Goal: Obtain resource: Obtain resource

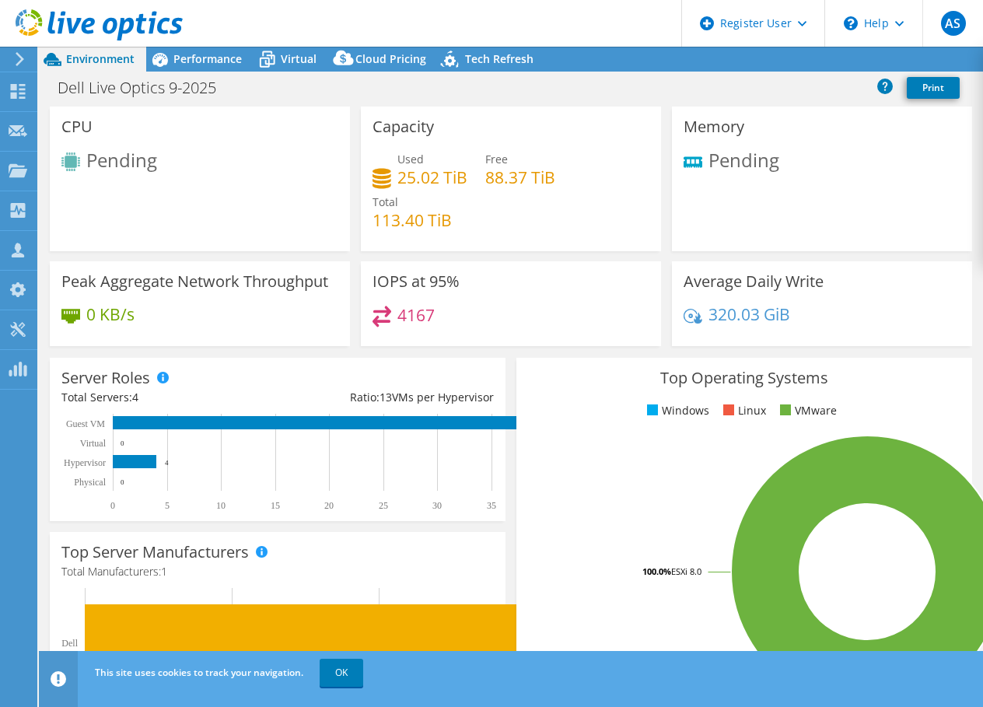
select select "USD"
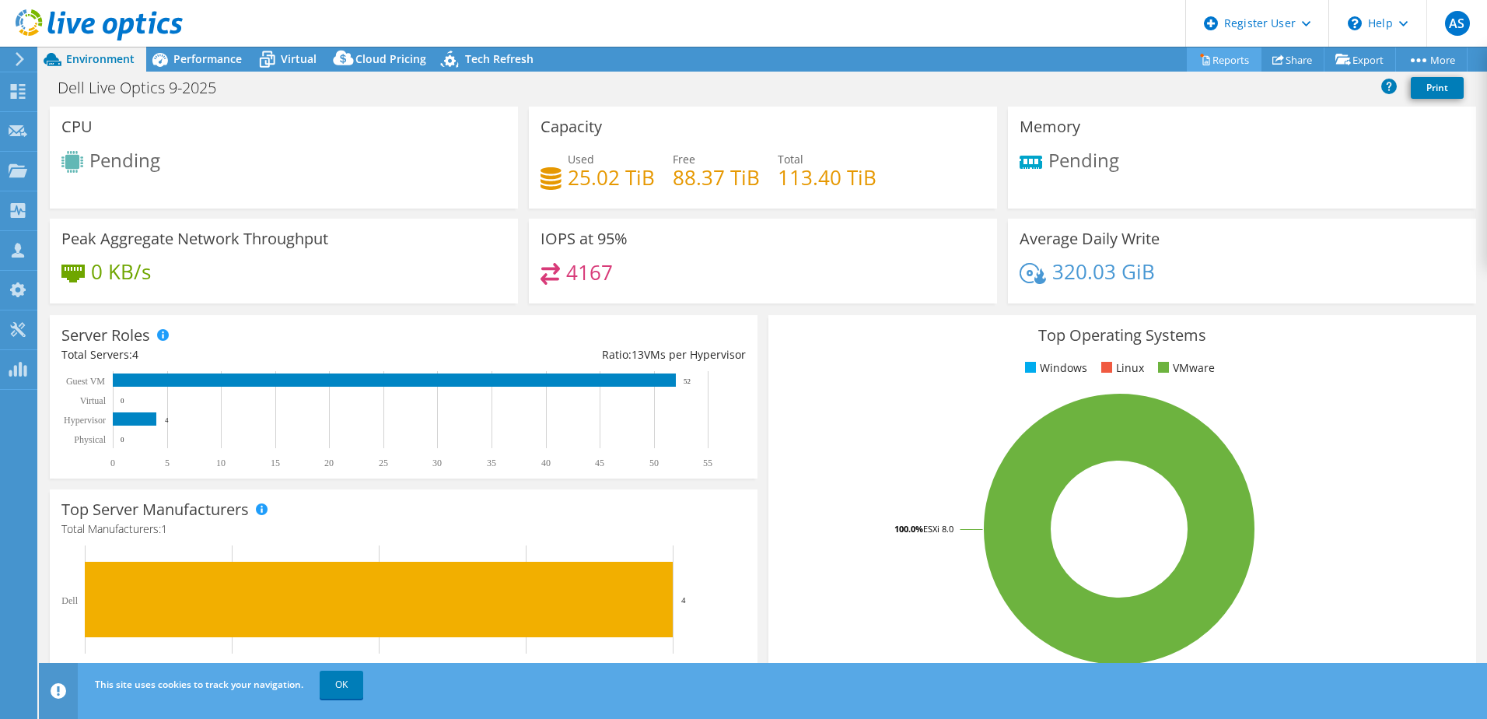
click at [982, 61] on link "Reports" at bounding box center [1224, 59] width 75 height 24
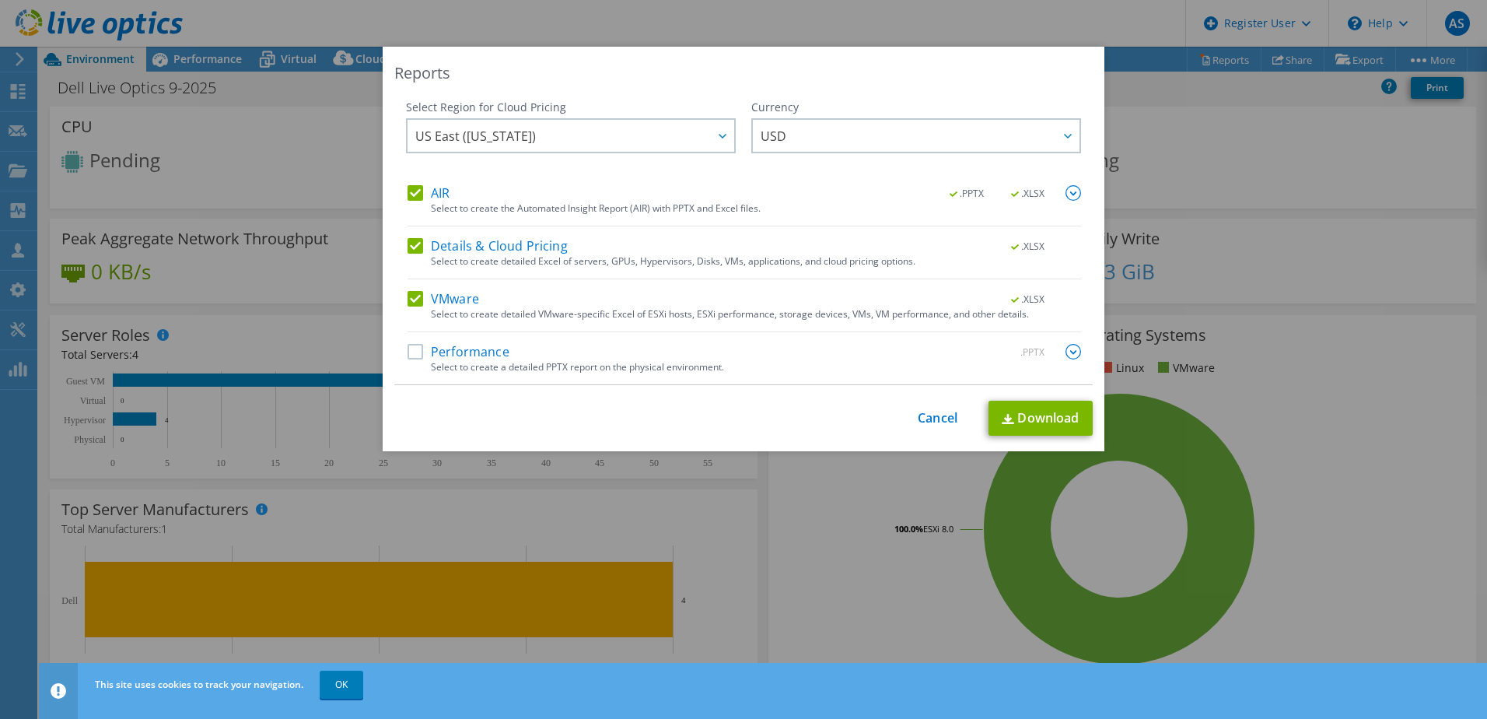
click at [418, 357] on label "Performance" at bounding box center [459, 352] width 102 height 16
click at [0, 0] on input "Performance" at bounding box center [0, 0] width 0 height 0
click at [418, 357] on label "Performance" at bounding box center [459, 352] width 102 height 16
click at [0, 0] on input "Performance" at bounding box center [0, 0] width 0 height 0
click at [933, 415] on link "Cancel" at bounding box center [938, 418] width 40 height 15
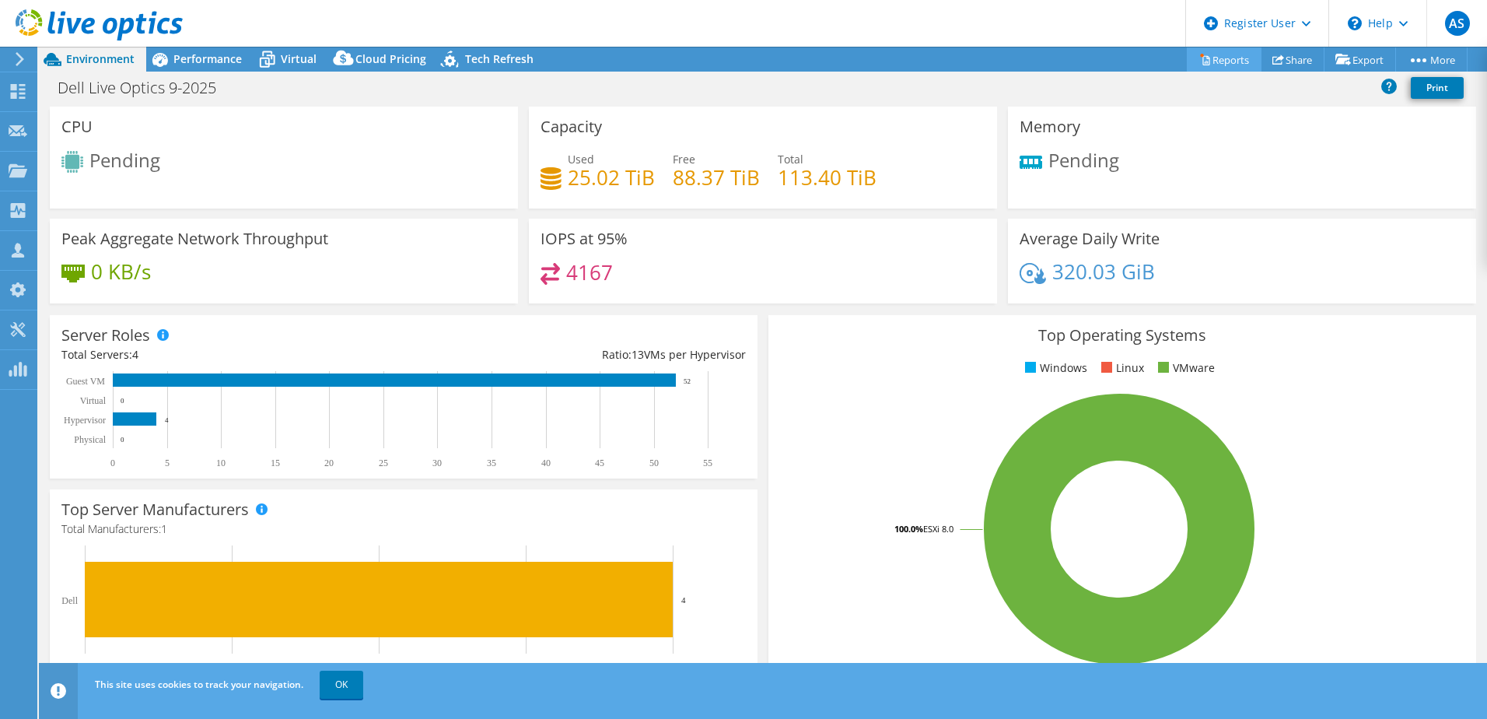
click at [982, 61] on link "Reports" at bounding box center [1224, 59] width 75 height 24
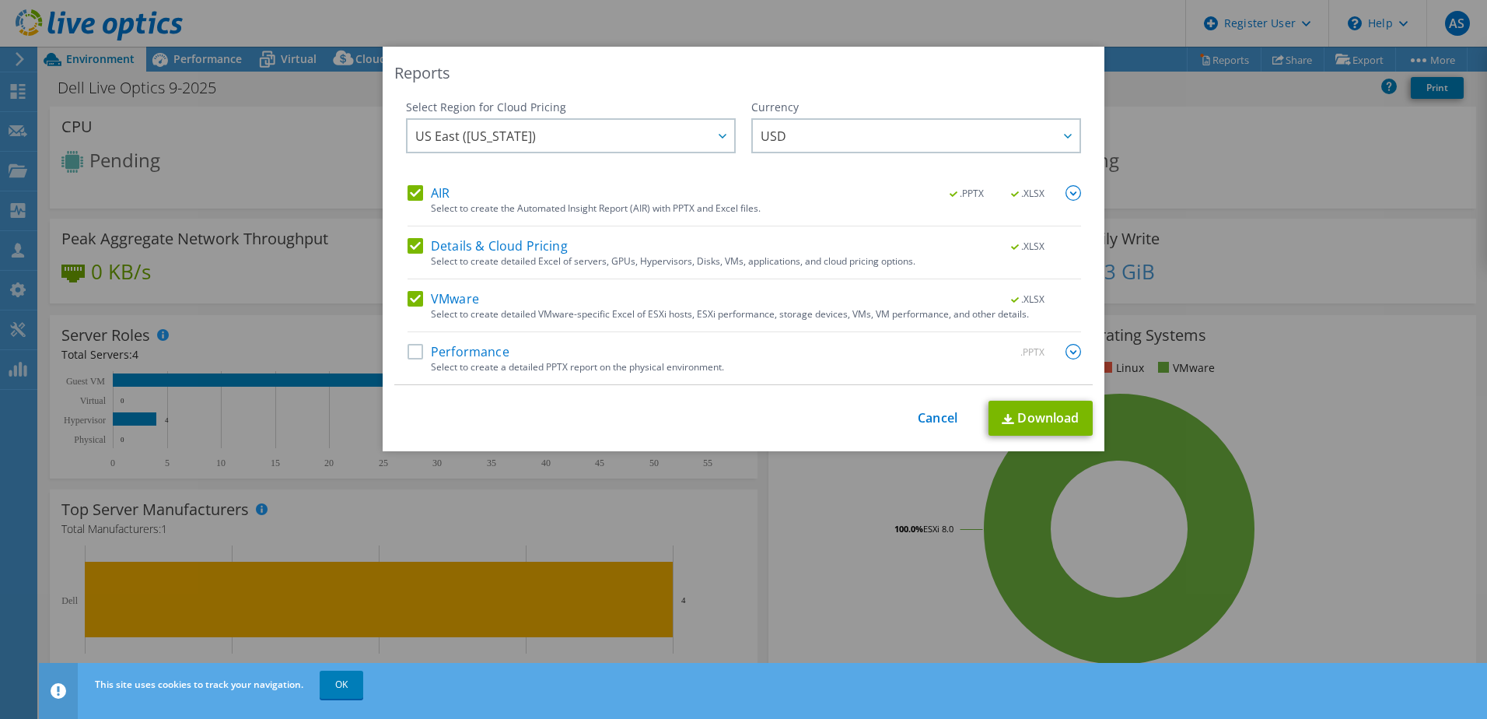
click at [982, 189] on div ".PPTX .XLSX" at bounding box center [1006, 193] width 150 height 17
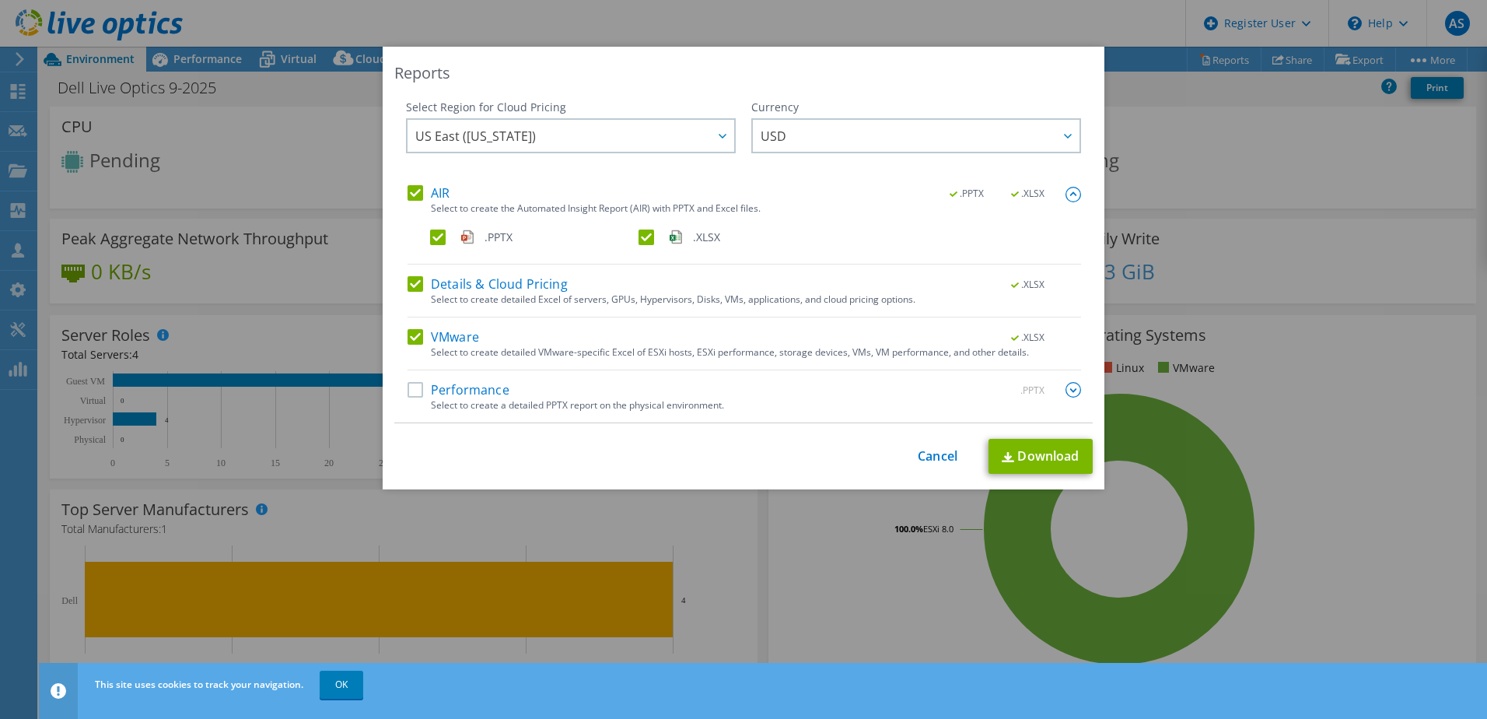
click at [439, 242] on label ".PPTX" at bounding box center [532, 237] width 205 height 16
click at [0, 0] on input ".PPTX" at bounding box center [0, 0] width 0 height 0
click at [982, 471] on link "Download" at bounding box center [1041, 456] width 104 height 35
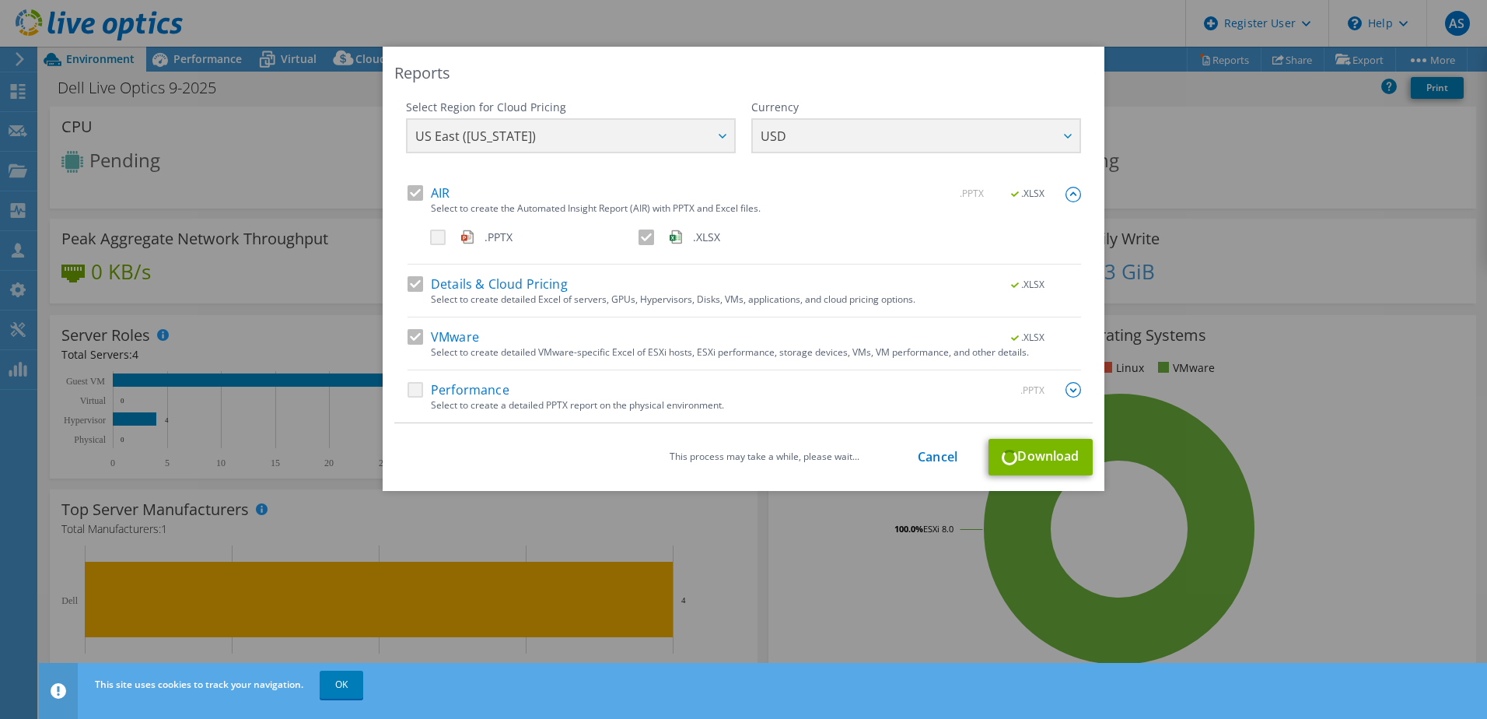
click at [982, 136] on div "Reports Select Region for Cloud Pricing Asia Pacific (Hong Kong) Asia Pacific (…" at bounding box center [743, 359] width 1487 height 625
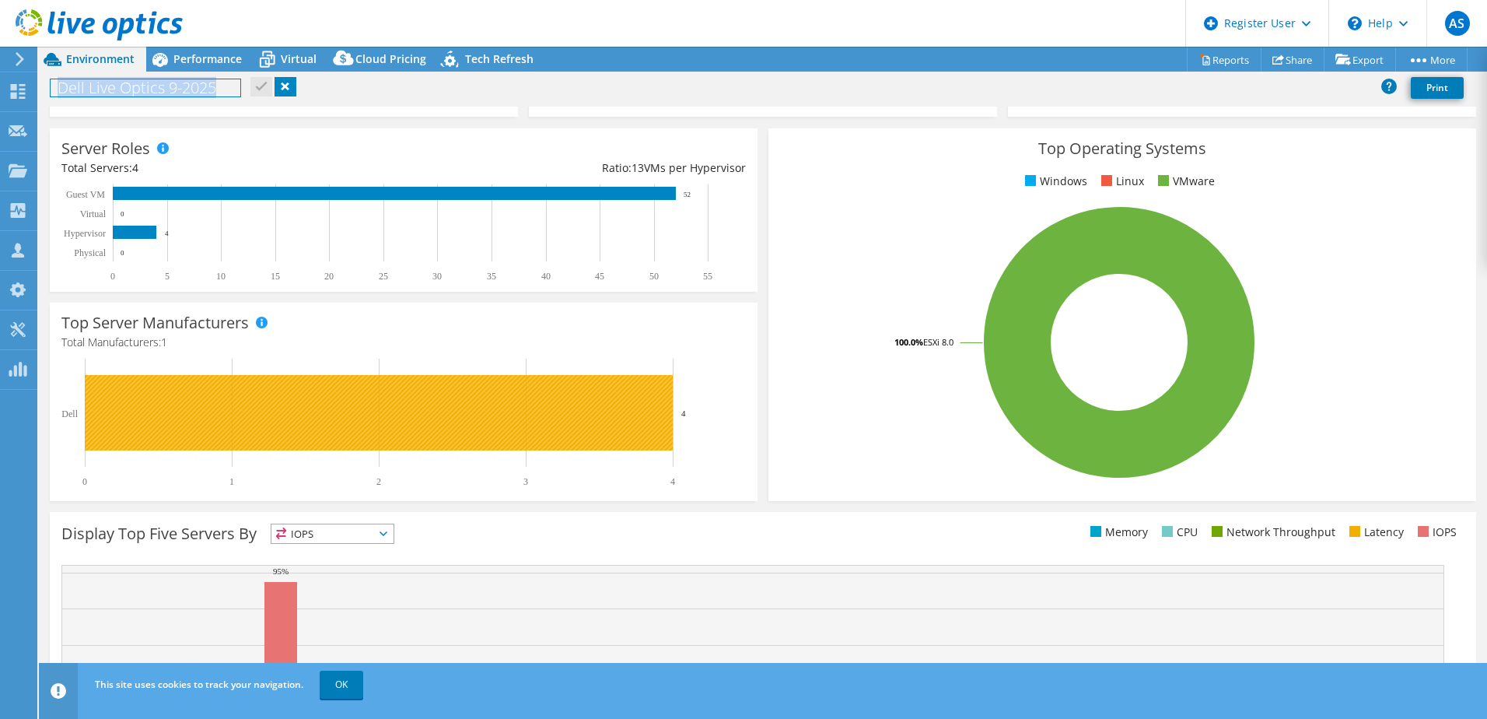
scroll to position [320, 0]
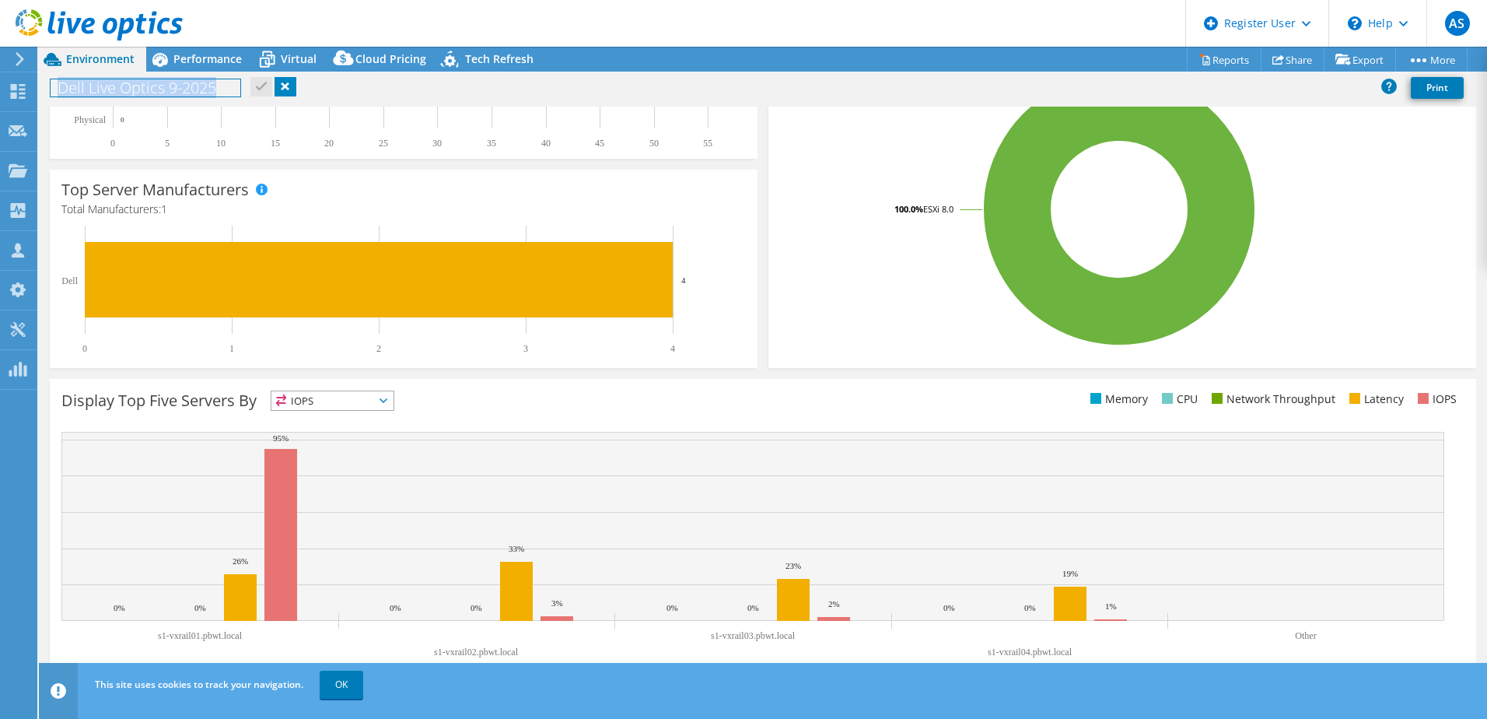
drag, startPoint x: 58, startPoint y: 84, endPoint x: 1018, endPoint y: 554, distance: 1068.7
click at [982, 561] on div "Project Actions Project Actions Reports Share Export vSAN ReadyNode Sizer" at bounding box center [763, 383] width 1448 height 672
click at [951, 357] on div "Top Operating Systems Windows Linux VMware 100.0% ESXi 8.0" at bounding box center [1123, 181] width 708 height 373
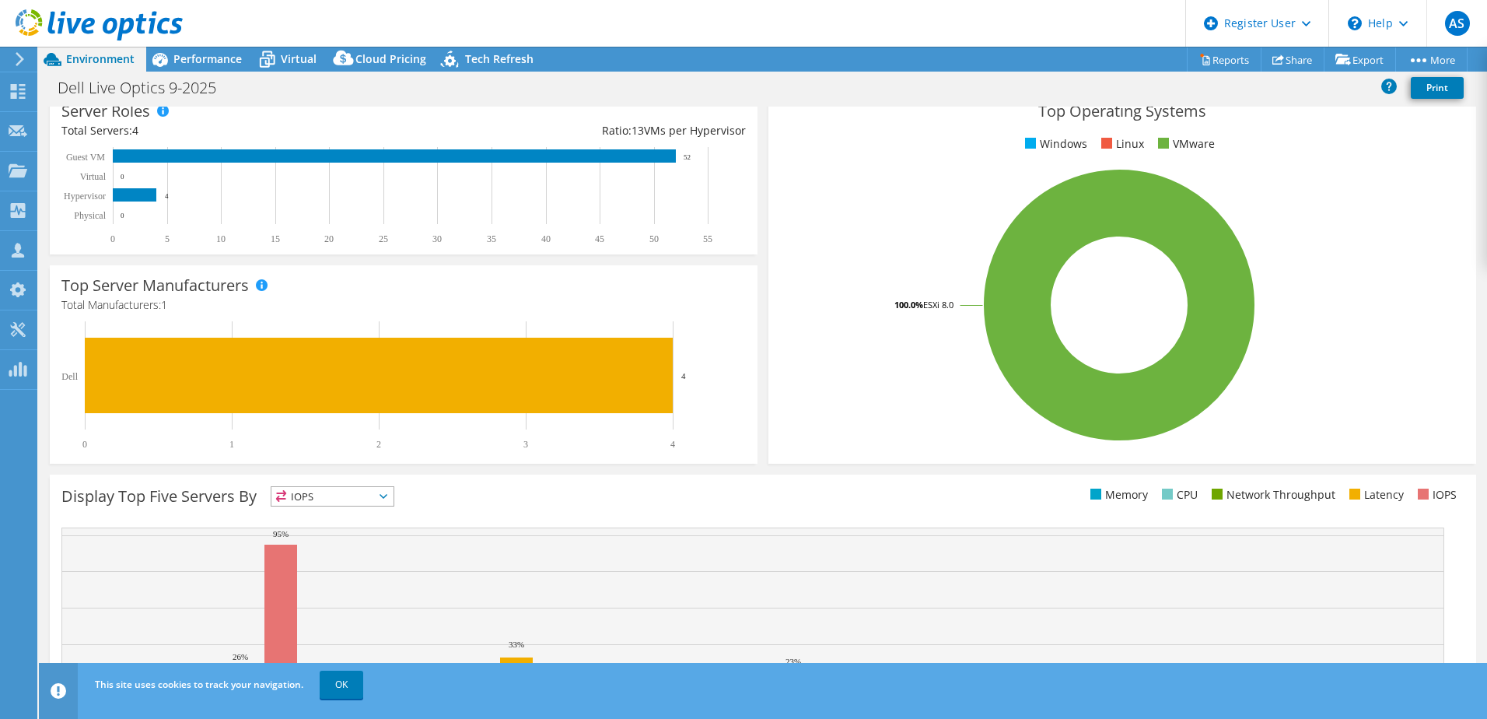
scroll to position [68, 0]
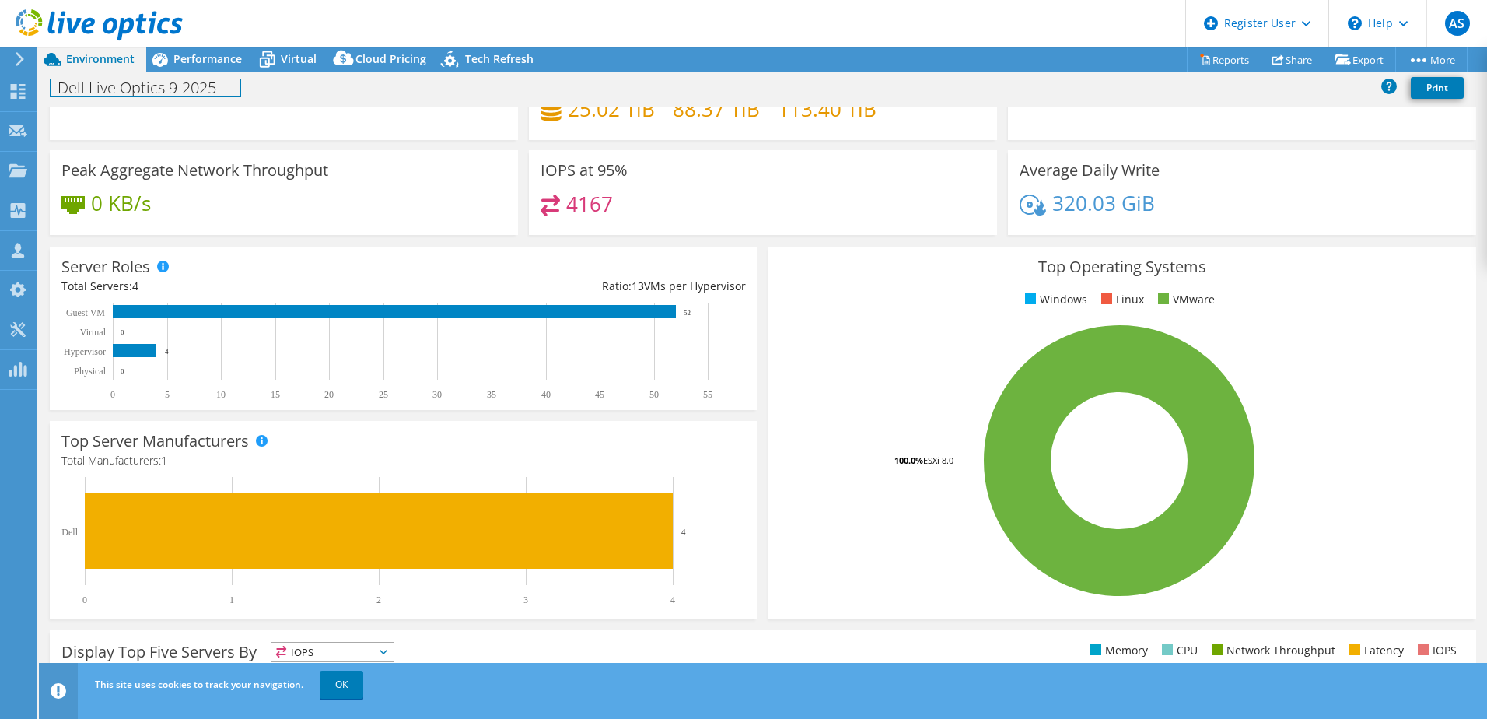
drag, startPoint x: 184, startPoint y: 85, endPoint x: 171, endPoint y: 85, distance: 13.2
click at [184, 85] on h1 "Dell Live Optics 9-2025" at bounding box center [146, 87] width 190 height 17
drag, startPoint x: 87, startPoint y: 97, endPoint x: 93, endPoint y: 160, distance: 63.3
click at [87, 98] on div "Dell Live Optics 9-2025 Print" at bounding box center [763, 87] width 1448 height 29
click at [96, 170] on h3 "Peak Aggregate Network Throughput" at bounding box center [194, 170] width 267 height 17
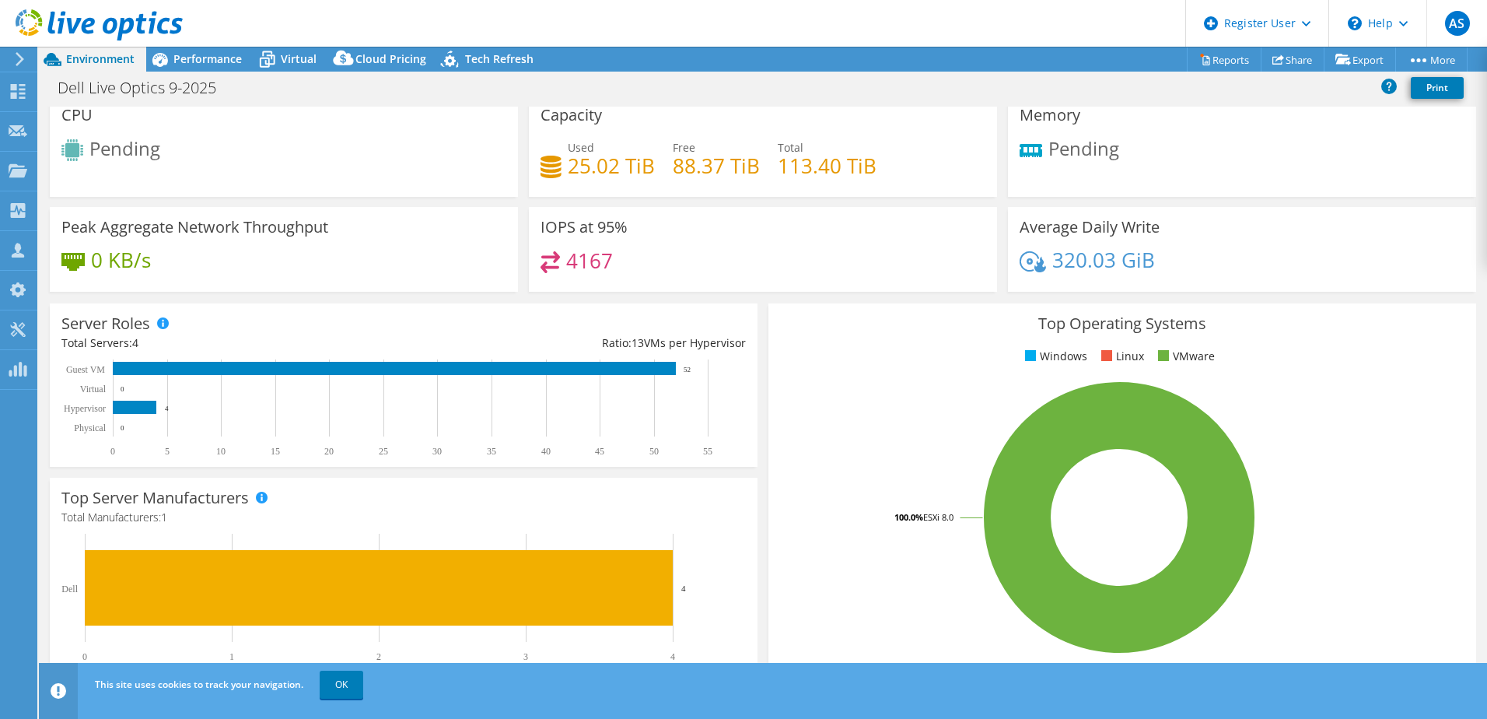
scroll to position [0, 0]
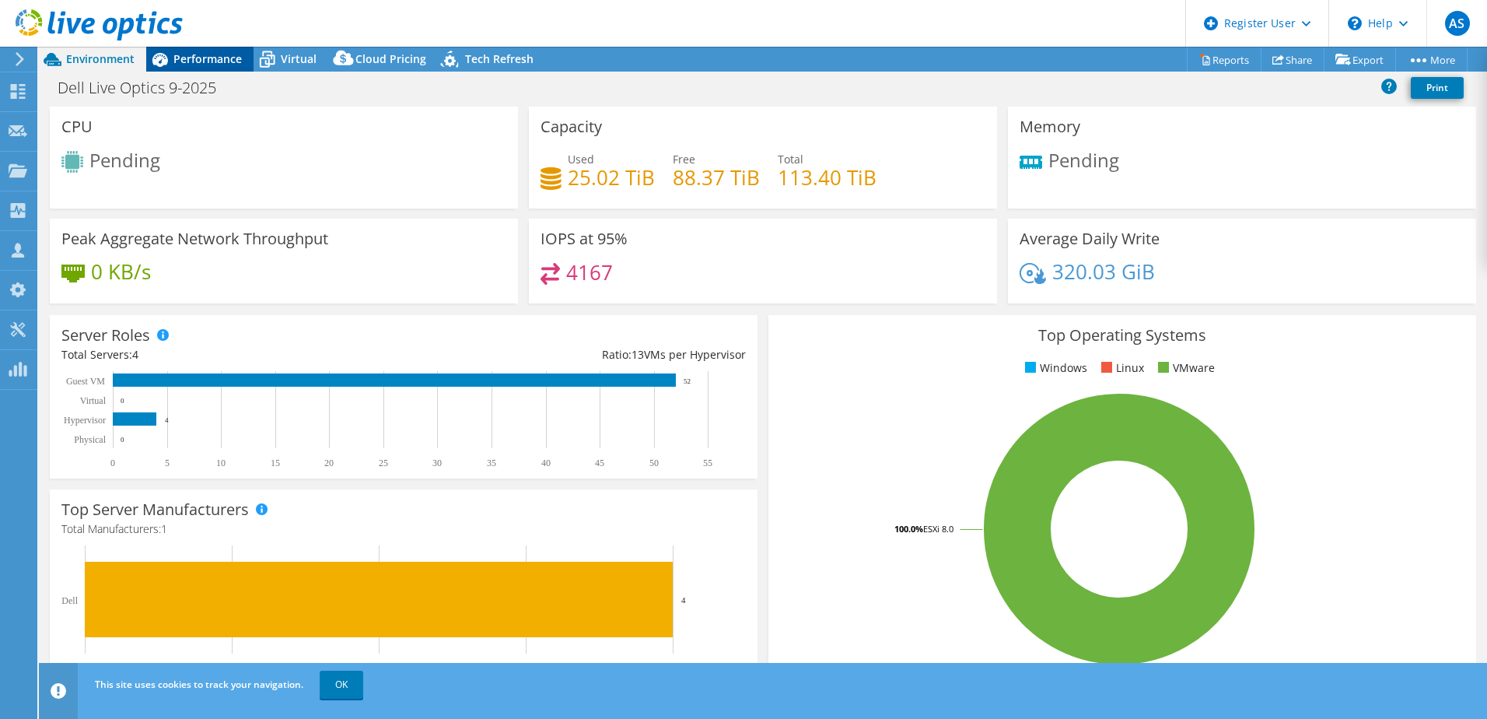
click at [212, 61] on span "Performance" at bounding box center [207, 58] width 68 height 15
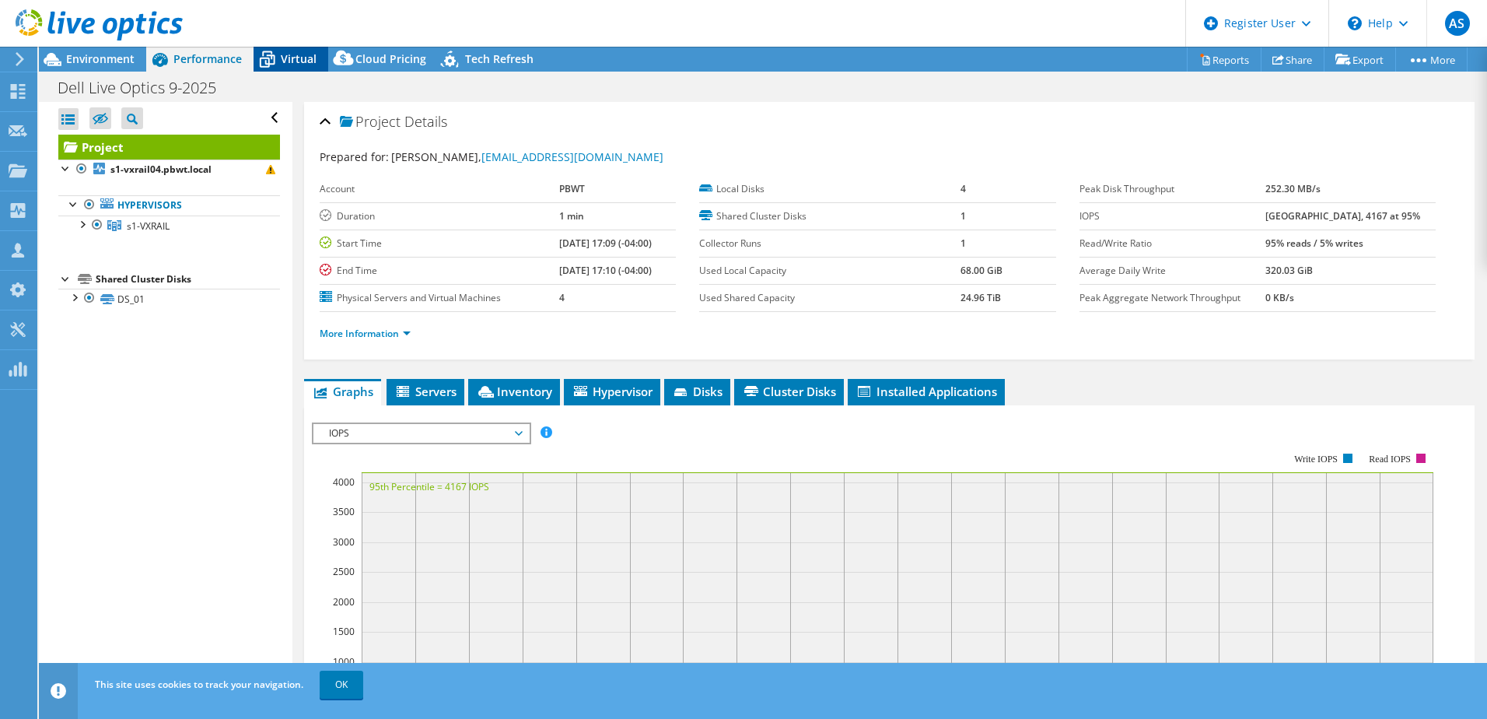
click at [306, 52] on span "Virtual" at bounding box center [299, 58] width 36 height 15
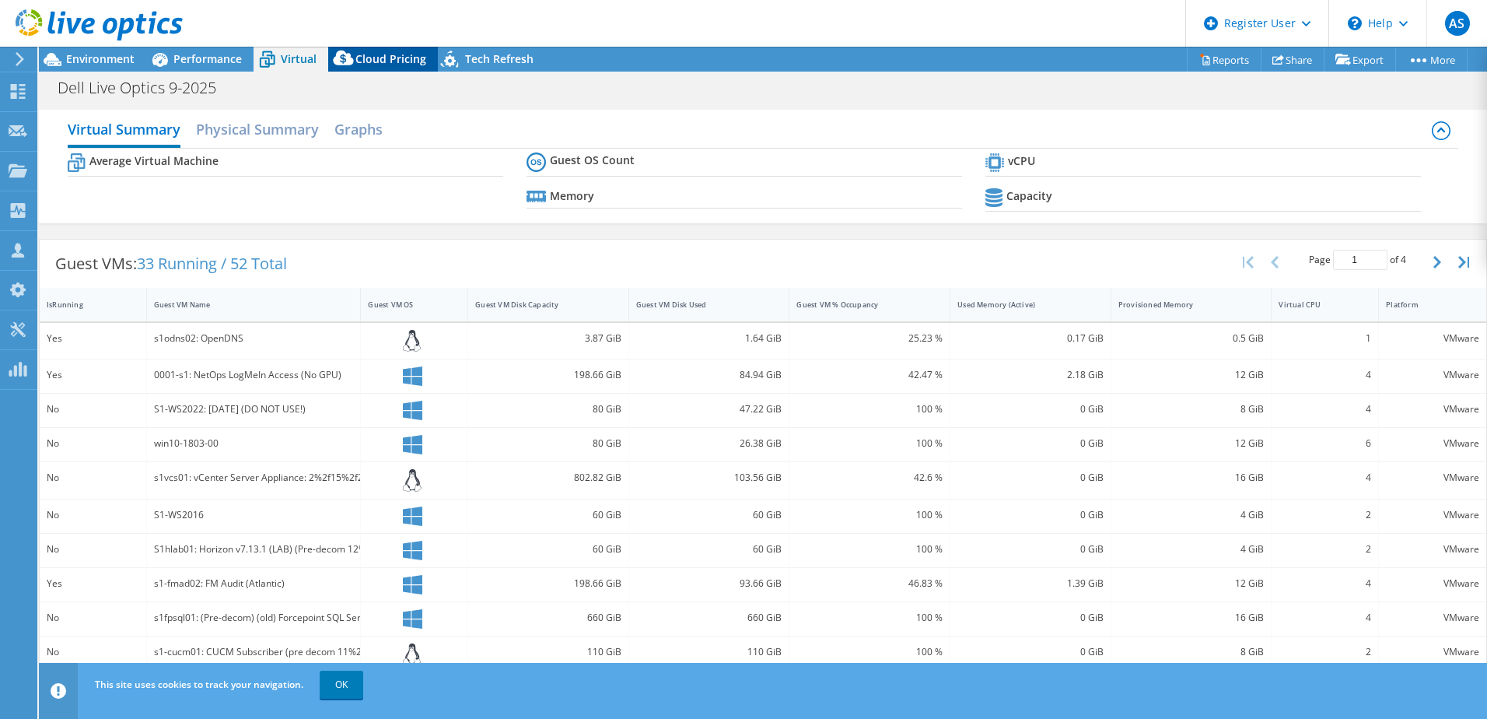
click at [411, 65] on span "Cloud Pricing" at bounding box center [390, 58] width 71 height 15
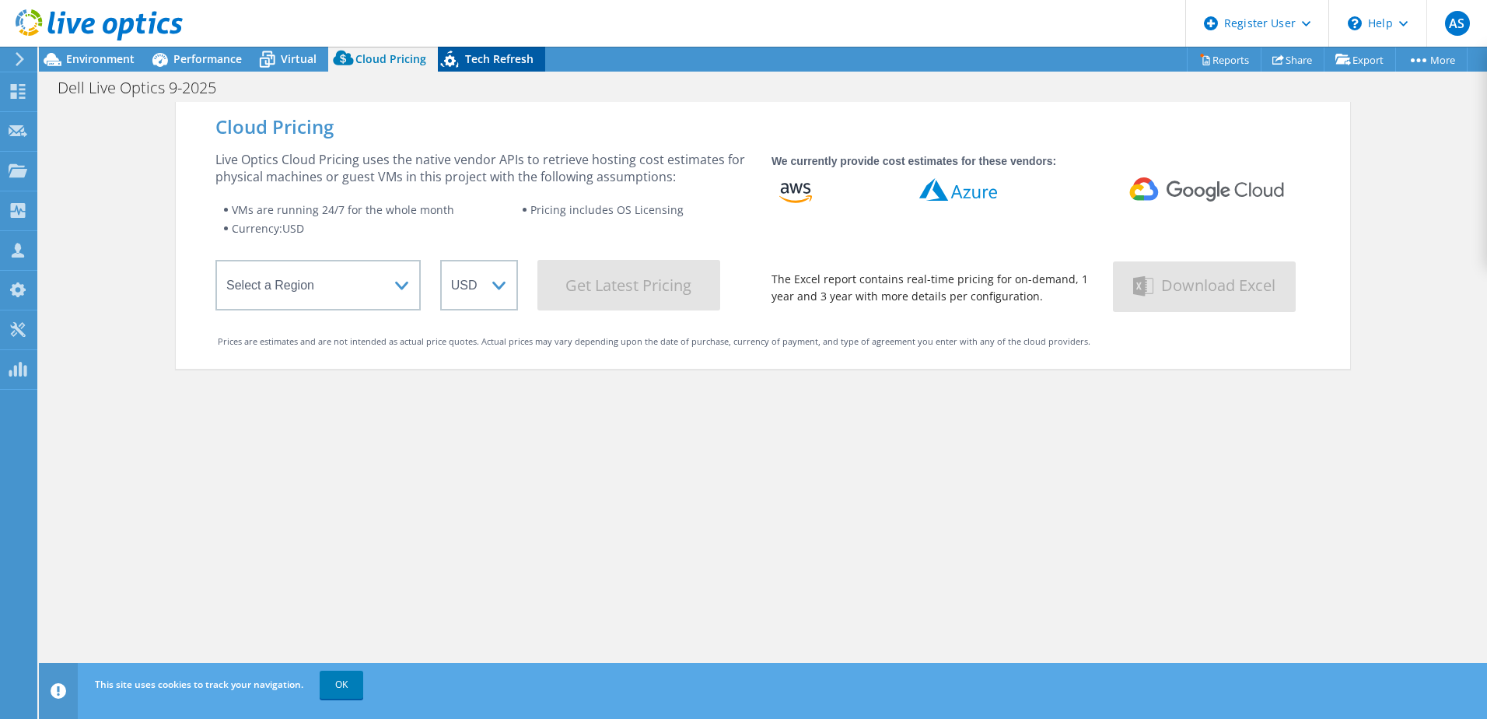
click at [438, 58] on icon at bounding box center [451, 62] width 27 height 32
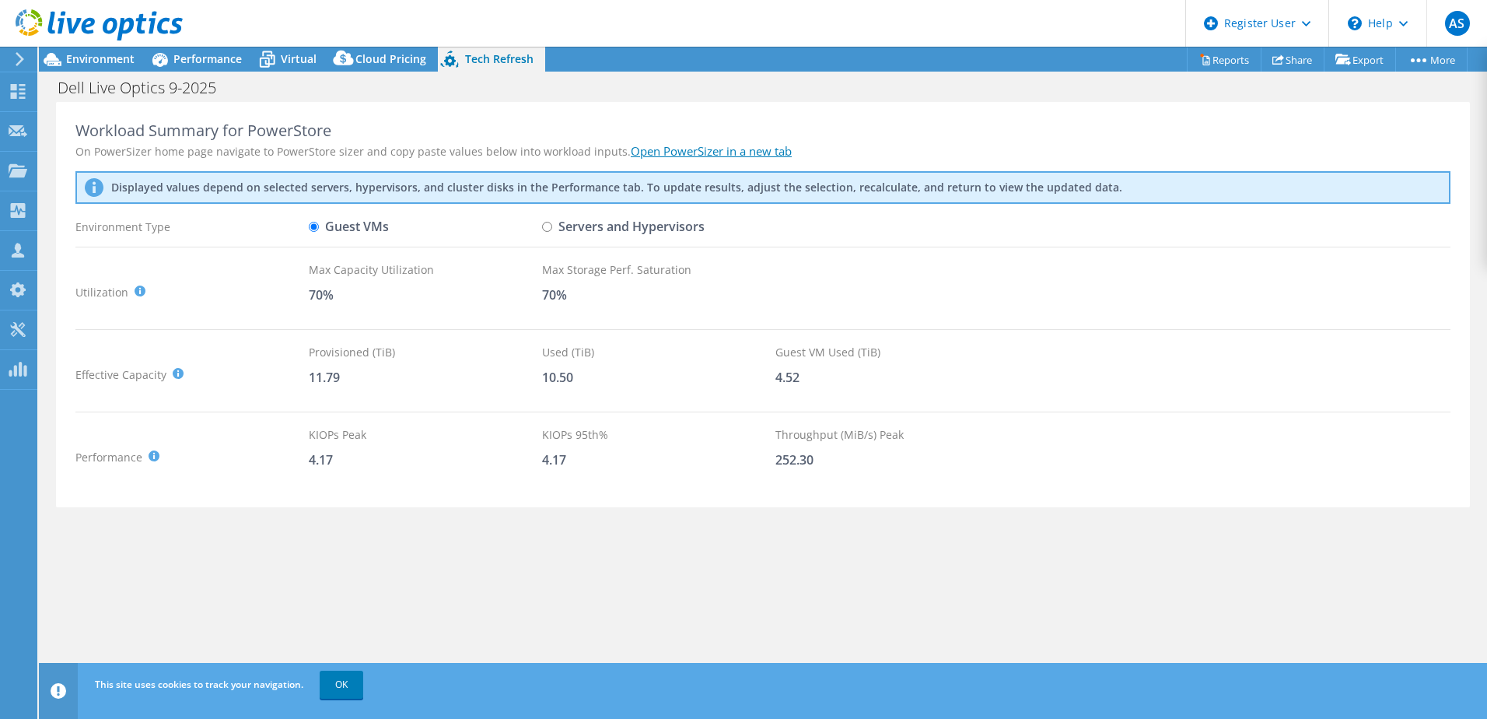
click at [572, 225] on label "Servers and Hypervisors" at bounding box center [623, 226] width 163 height 27
drag, startPoint x: 572, startPoint y: 225, endPoint x: 551, endPoint y: 226, distance: 21.1
click at [551, 226] on input "Servers and Hypervisors" at bounding box center [547, 227] width 10 height 10
radio input "true"
click at [135, 66] on div "Environment" at bounding box center [92, 59] width 107 height 25
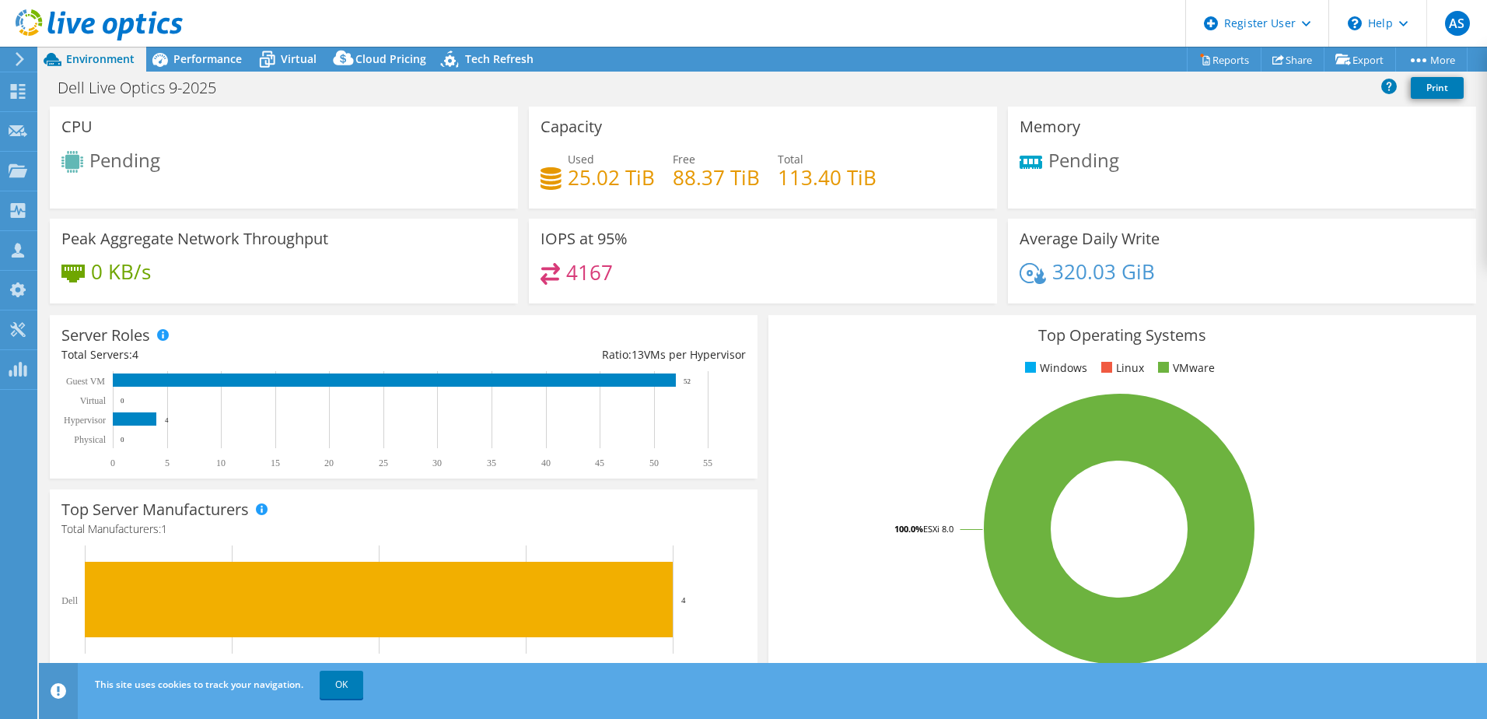
click at [138, 66] on div "Environment" at bounding box center [92, 59] width 107 height 25
click at [487, 54] on span "Tech Refresh" at bounding box center [499, 58] width 68 height 15
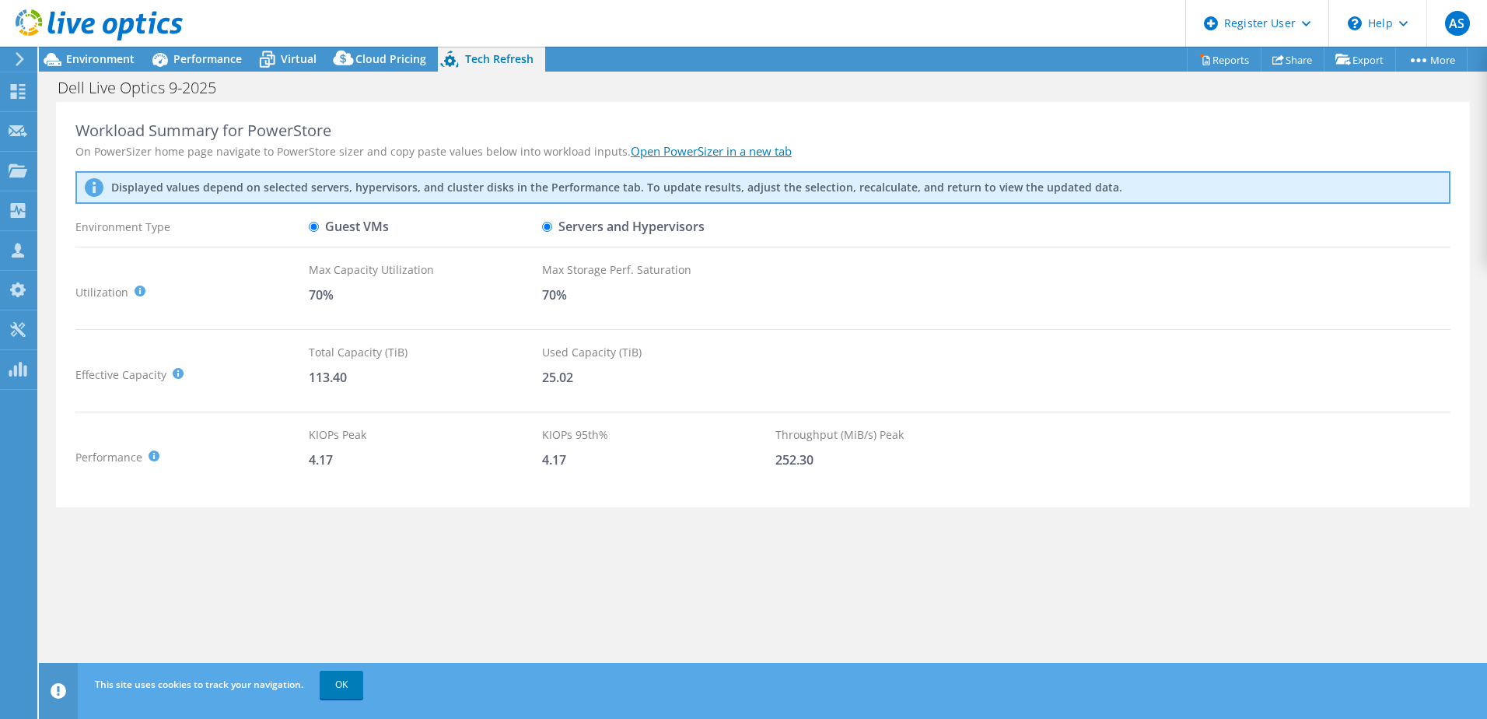
click at [694, 149] on link "Open PowerSizer in a new tab" at bounding box center [711, 151] width 161 height 16
click at [66, 61] on span "Environment" at bounding box center [100, 58] width 68 height 15
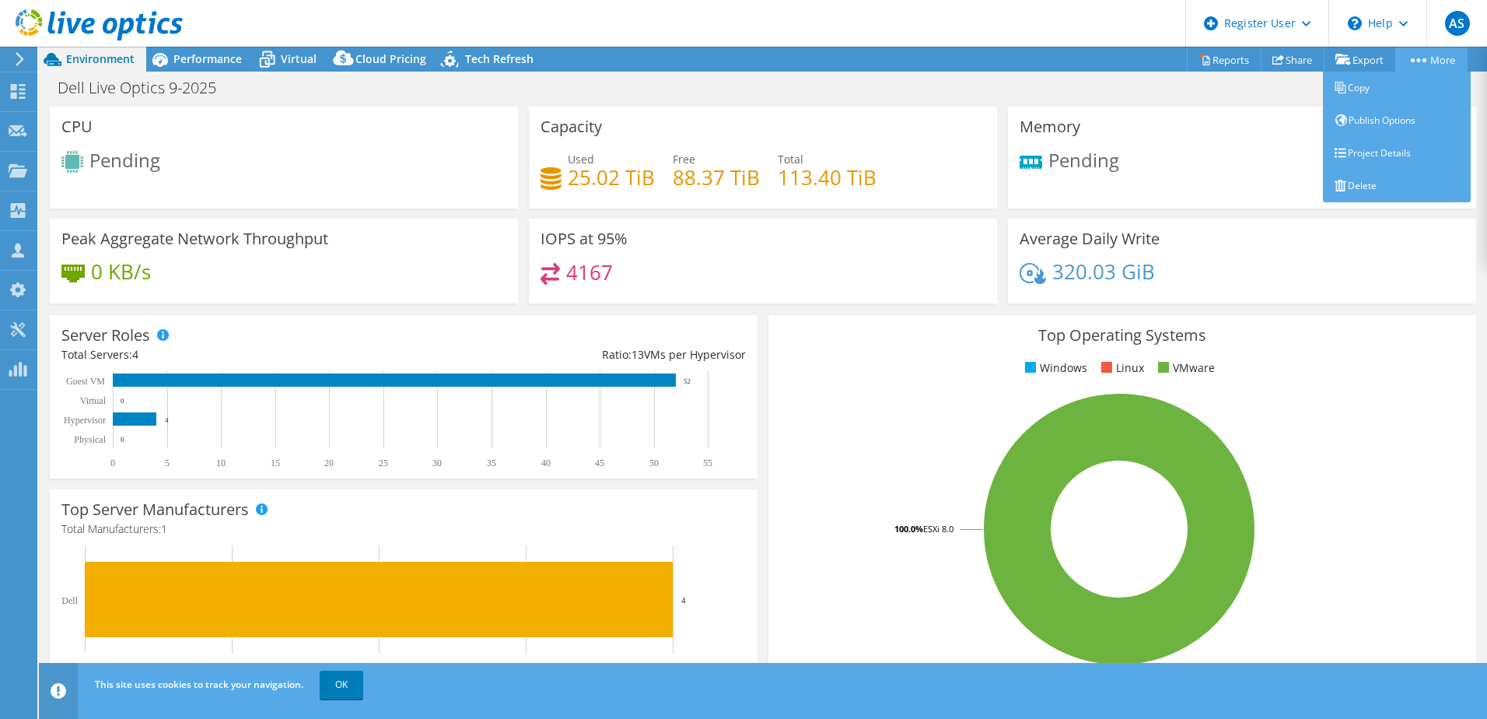
click at [982, 58] on link "More" at bounding box center [1431, 59] width 72 height 24
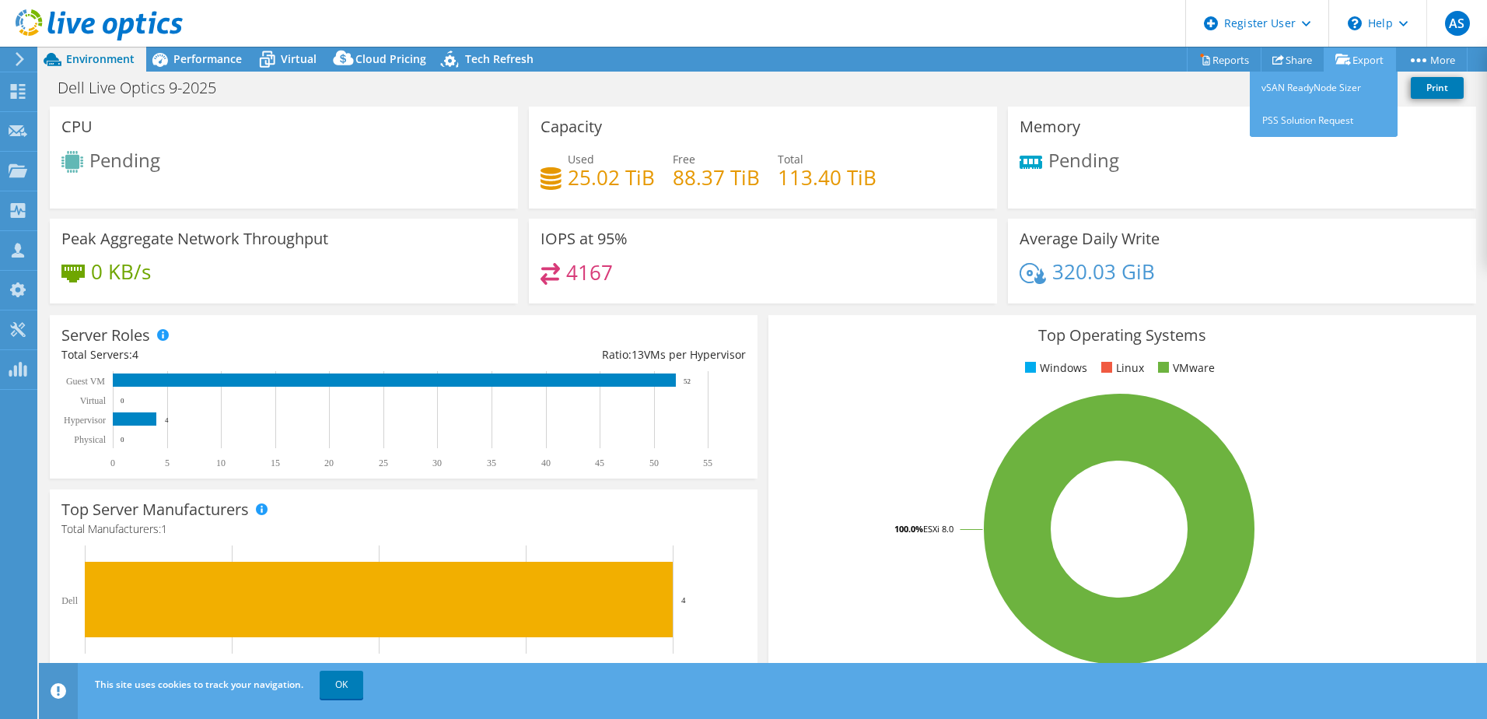
click at [982, 58] on link "Export" at bounding box center [1360, 59] width 72 height 24
click at [982, 83] on link "vSAN ReadyNode Sizer" at bounding box center [1324, 88] width 148 height 33
click at [982, 61] on link "Export" at bounding box center [1360, 59] width 72 height 24
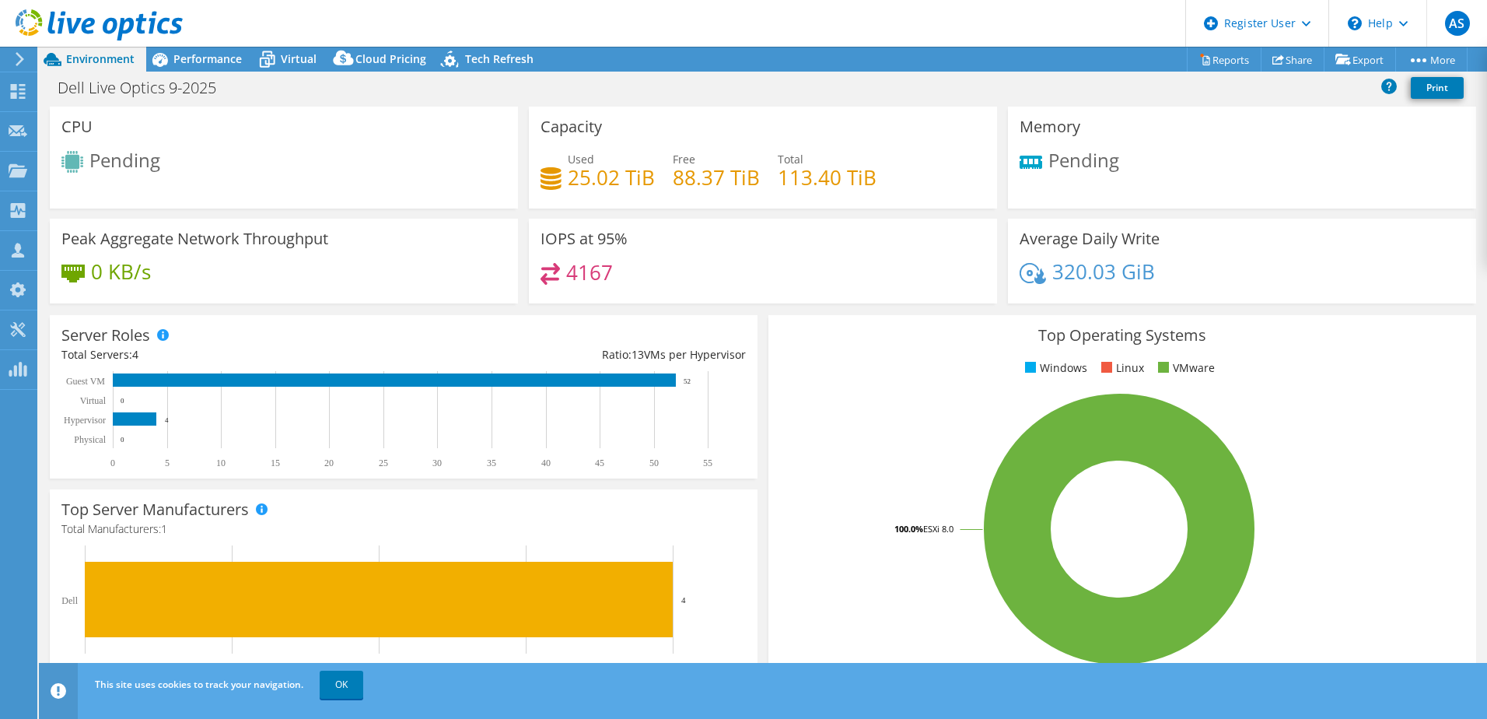
click at [982, 100] on div "Dell Live Optics 9-2025 Print" at bounding box center [763, 87] width 1448 height 29
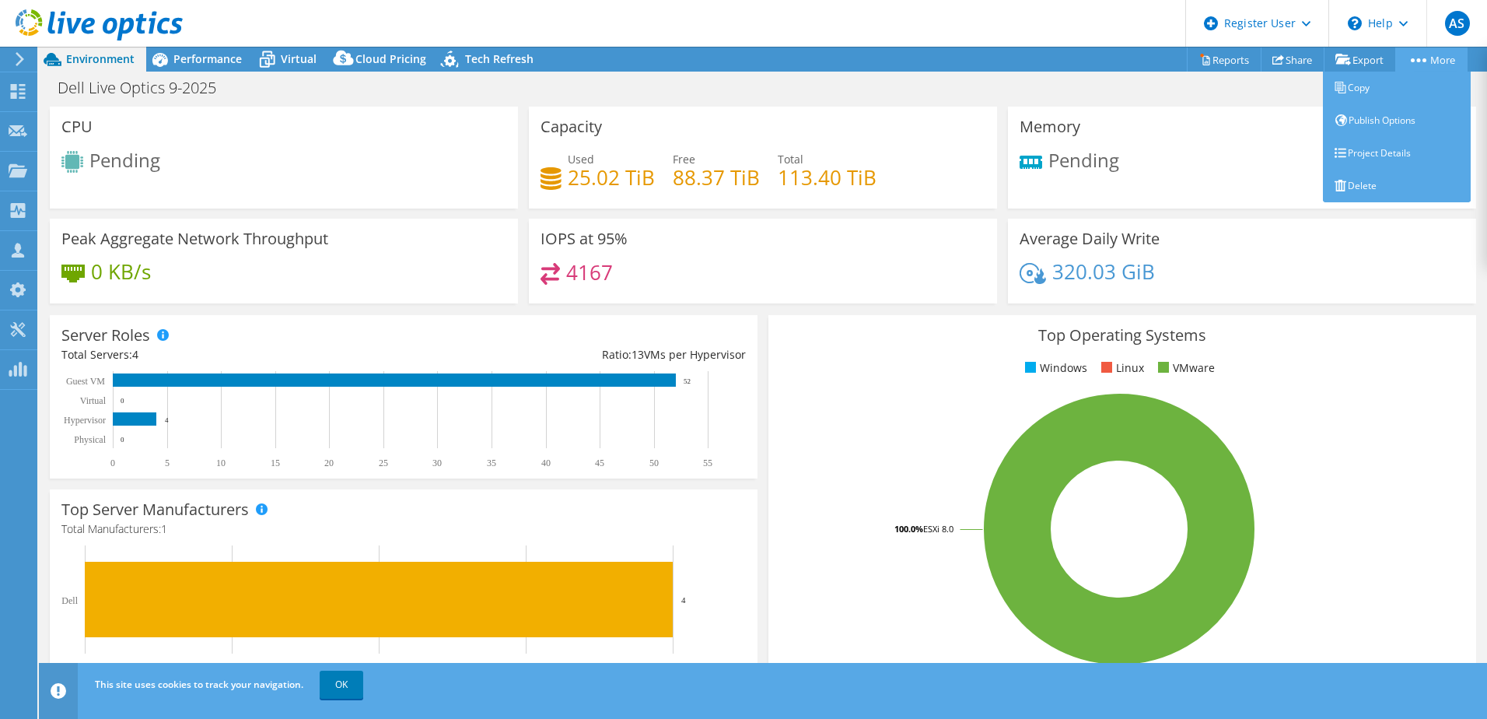
click at [982, 51] on div "AS Dell User Alin Silcock Alin.Silcock@Dell.com Dell My Profile Log Out \n Help…" at bounding box center [743, 359] width 1487 height 719
click at [982, 156] on link "Project Details" at bounding box center [1397, 153] width 148 height 33
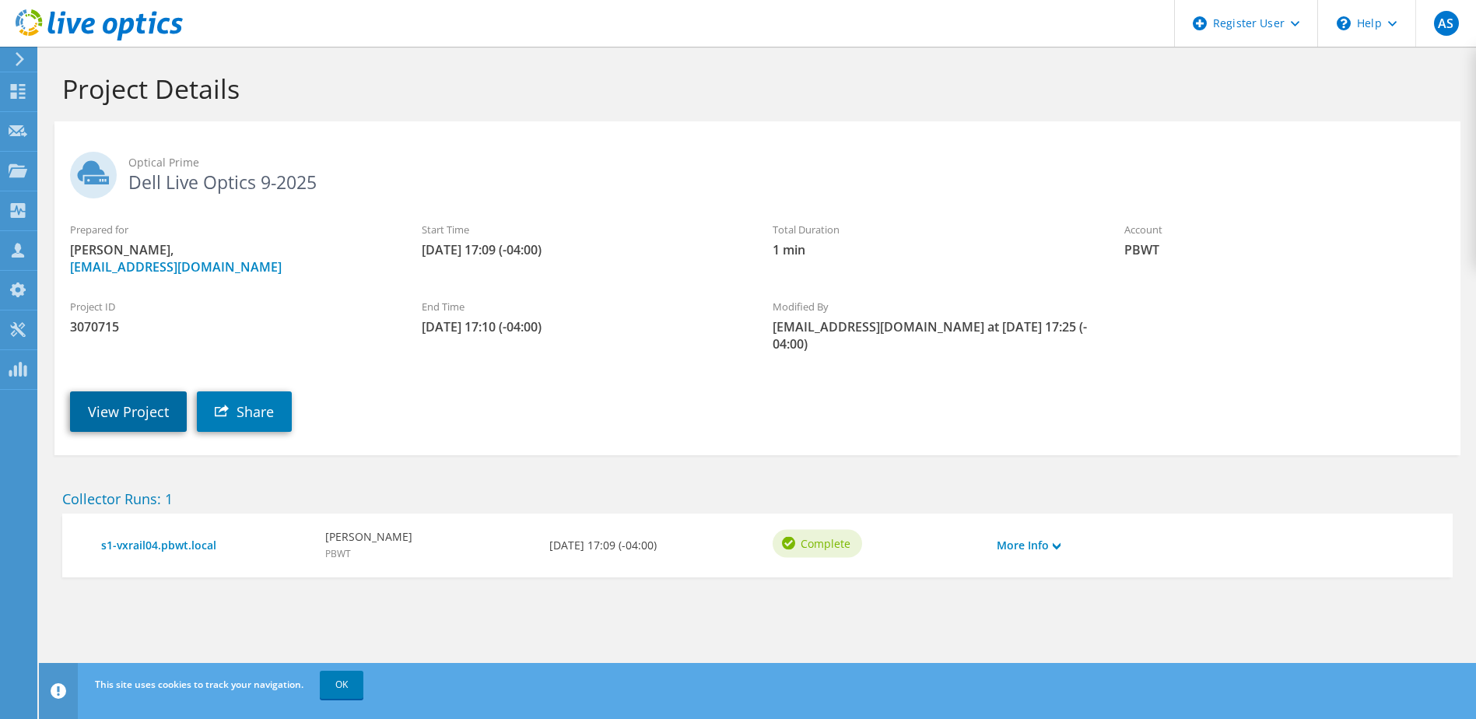
click at [117, 408] on link "View Project" at bounding box center [128, 411] width 117 height 40
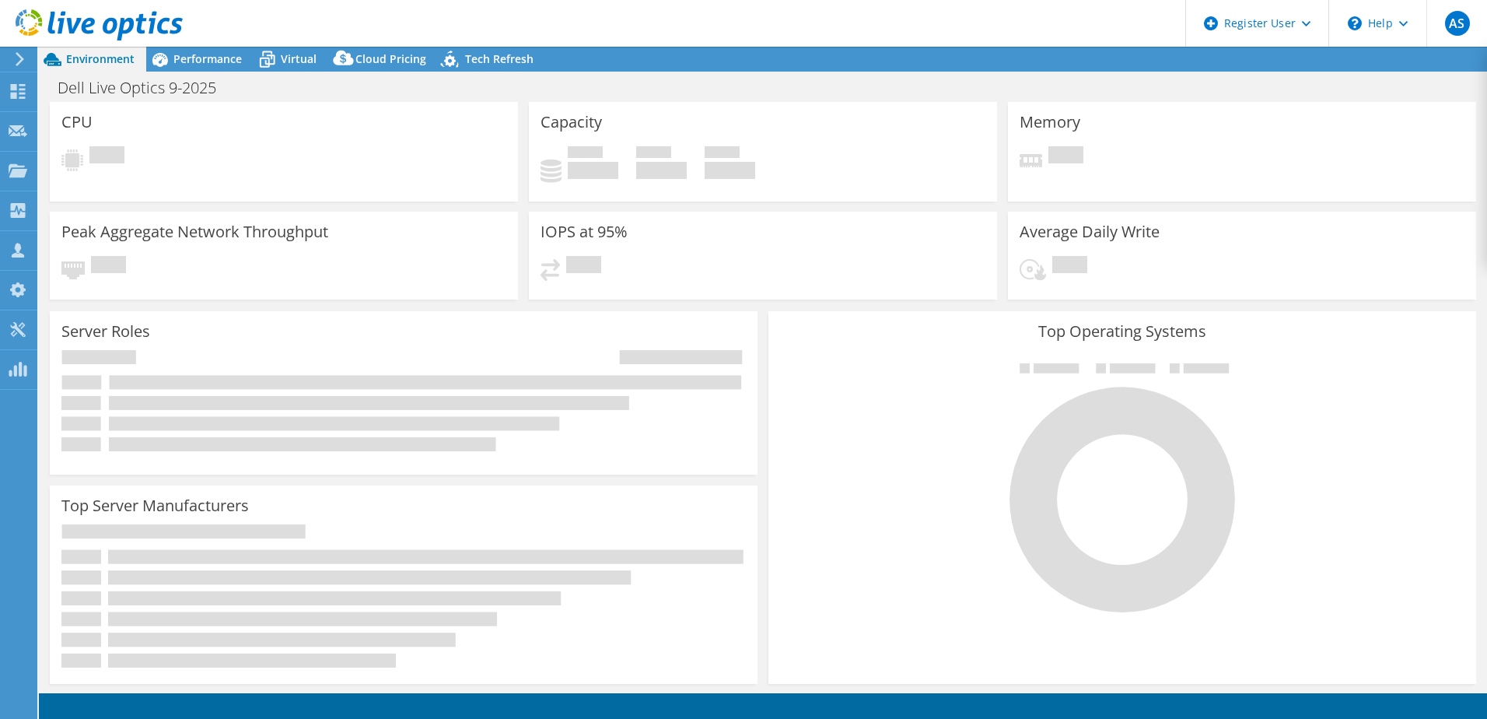
select select "USD"
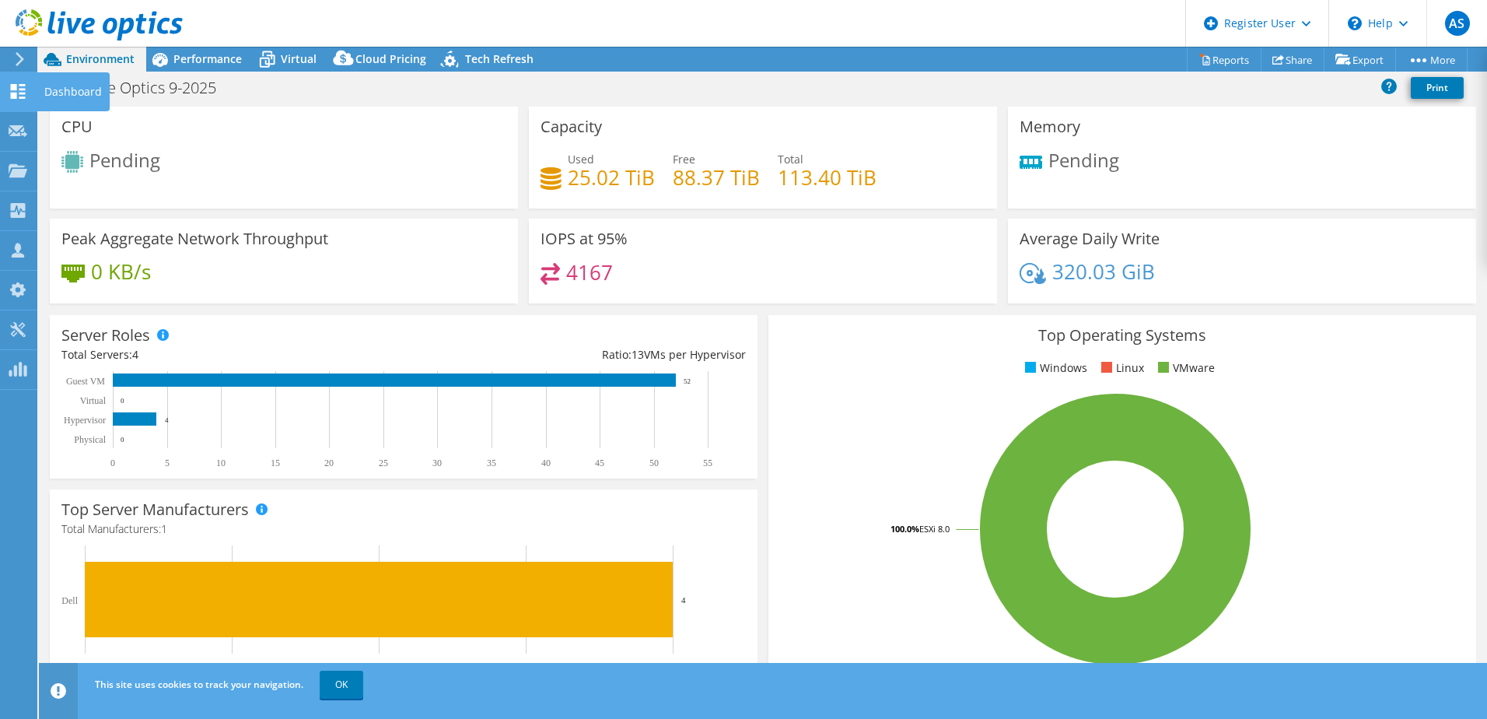
click at [56, 98] on div "Dashboard" at bounding box center [73, 91] width 73 height 39
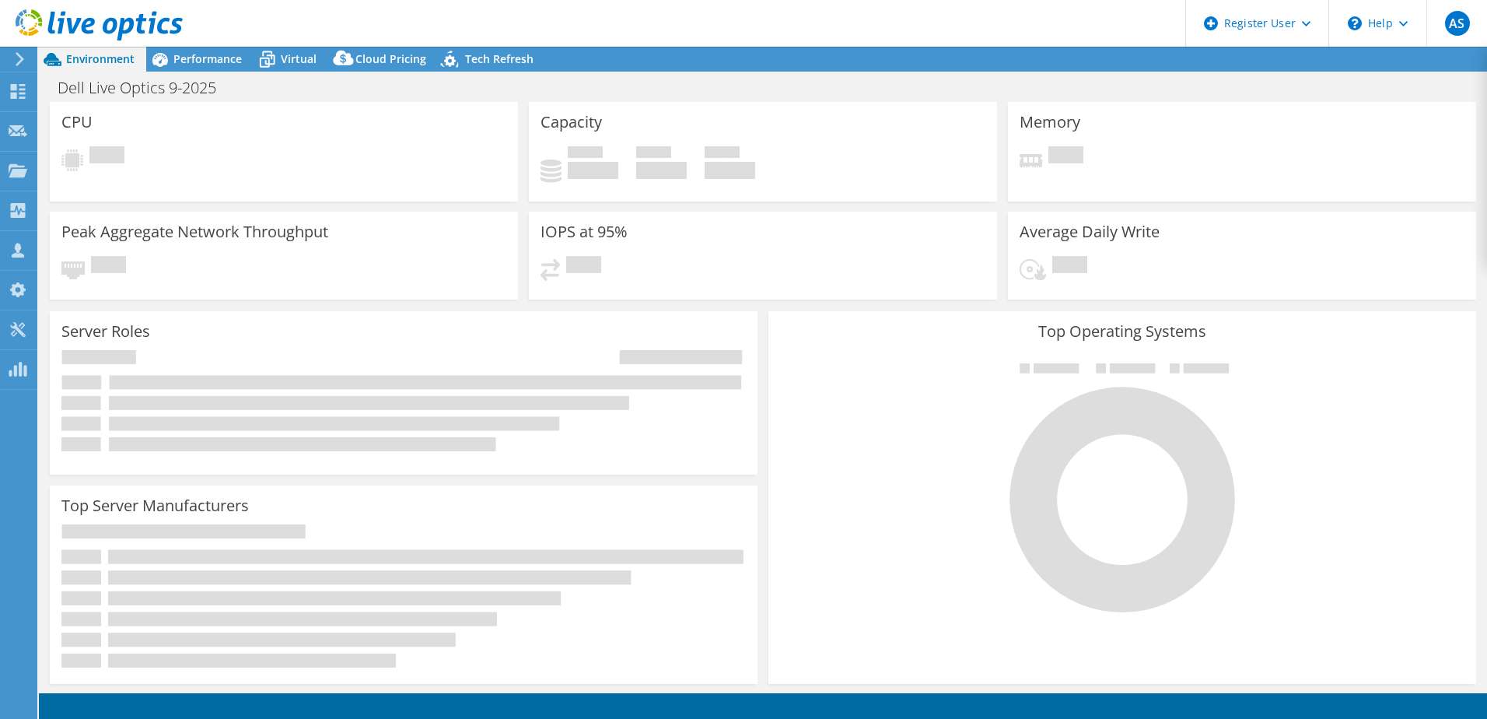
select select "USD"
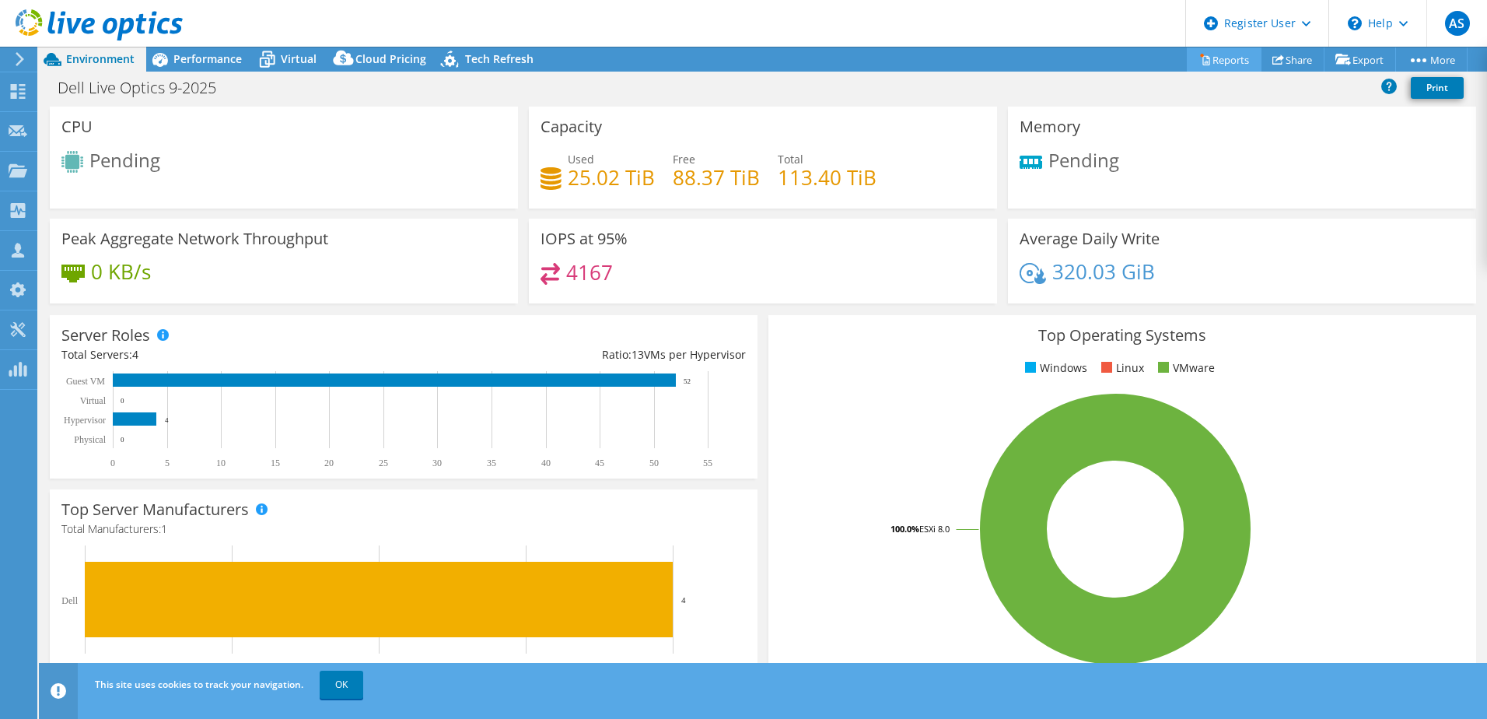
click at [1241, 66] on link "Reports" at bounding box center [1224, 59] width 75 height 24
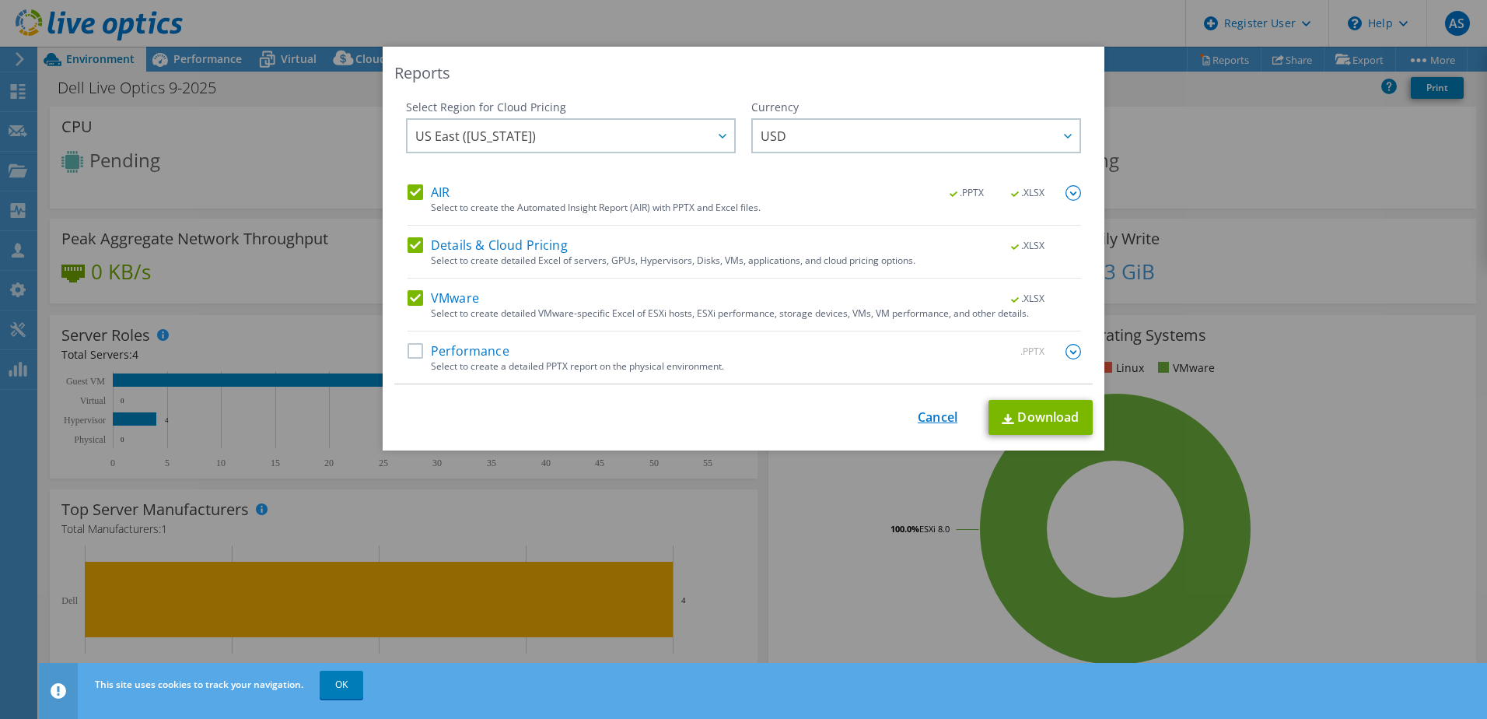
click at [920, 418] on link "Cancel" at bounding box center [938, 418] width 40 height 15
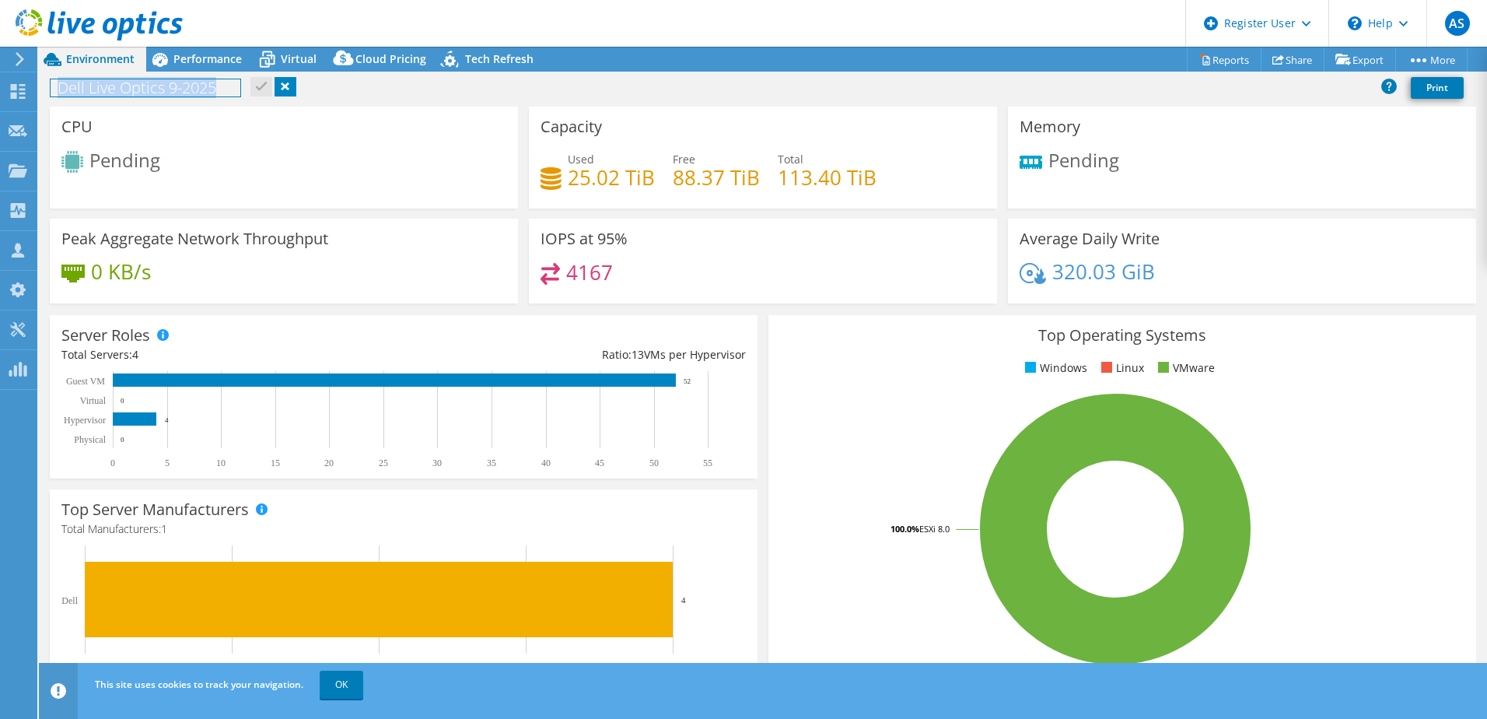
drag, startPoint x: 61, startPoint y: 90, endPoint x: 581, endPoint y: 315, distance: 566.1
click at [850, 559] on div "Project Actions Project Actions Reports Share Export vSAN ReadyNode Sizer" at bounding box center [763, 383] width 1448 height 672
click at [356, 91] on div "Dell Live Optics 9-2025 Print" at bounding box center [763, 87] width 1448 height 29
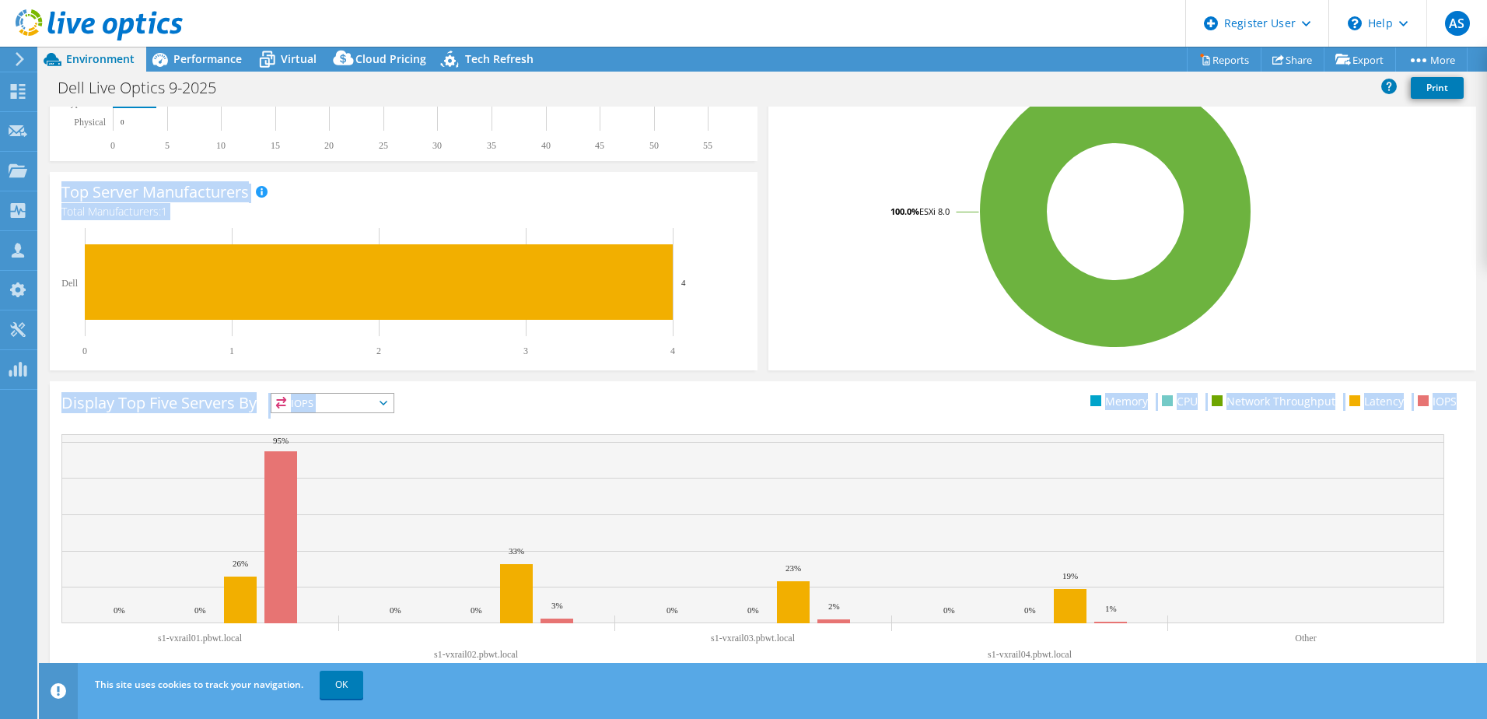
scroll to position [320, 0]
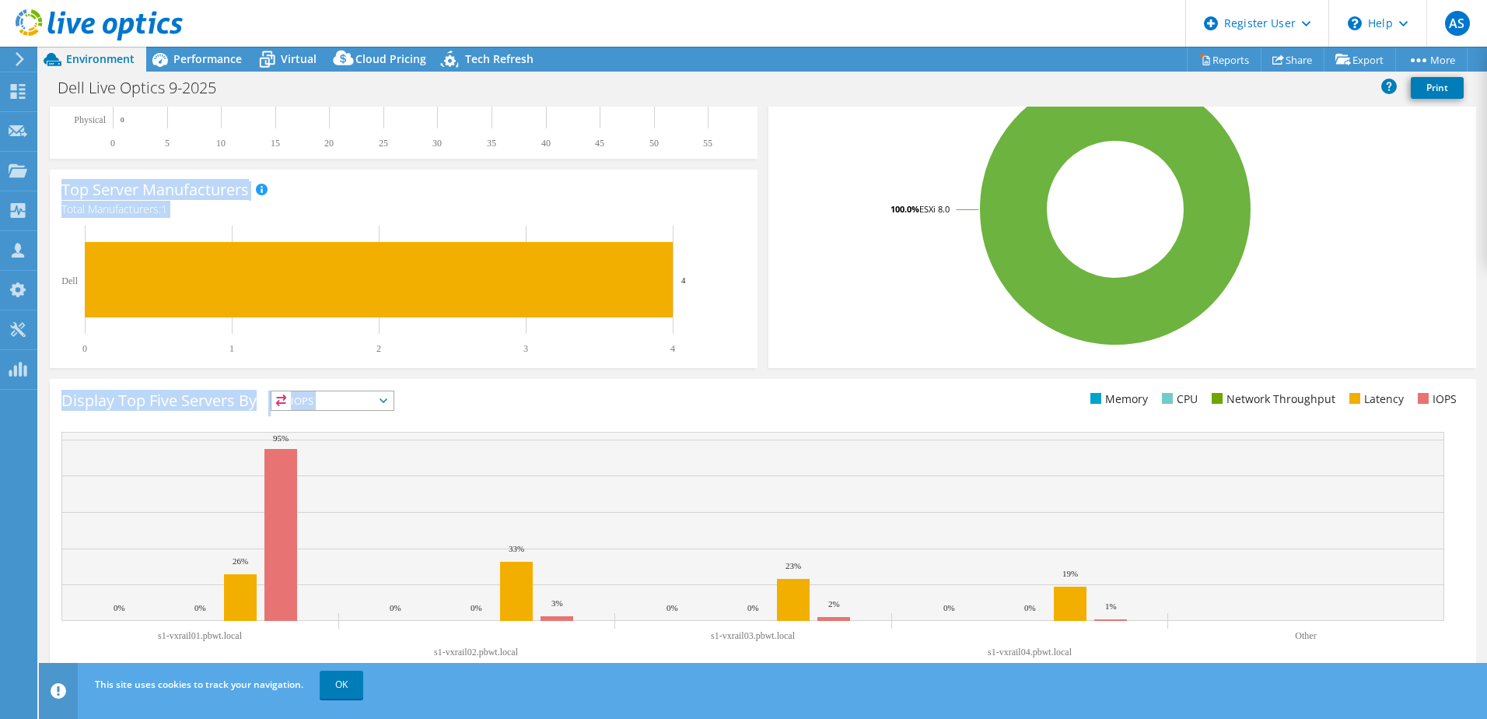
drag, startPoint x: 54, startPoint y: 128, endPoint x: 956, endPoint y: 405, distance: 944.1
click at [956, 405] on section "CPU Pending Capacity Used 25.02 TiB Free 88.37 TiB Total 113.40 TiB Memory Pend…" at bounding box center [763, 240] width 1448 height 906
click at [951, 405] on ul "Memory CPU Network Throughput Latency IOPS" at bounding box center [1114, 399] width 702 height 18
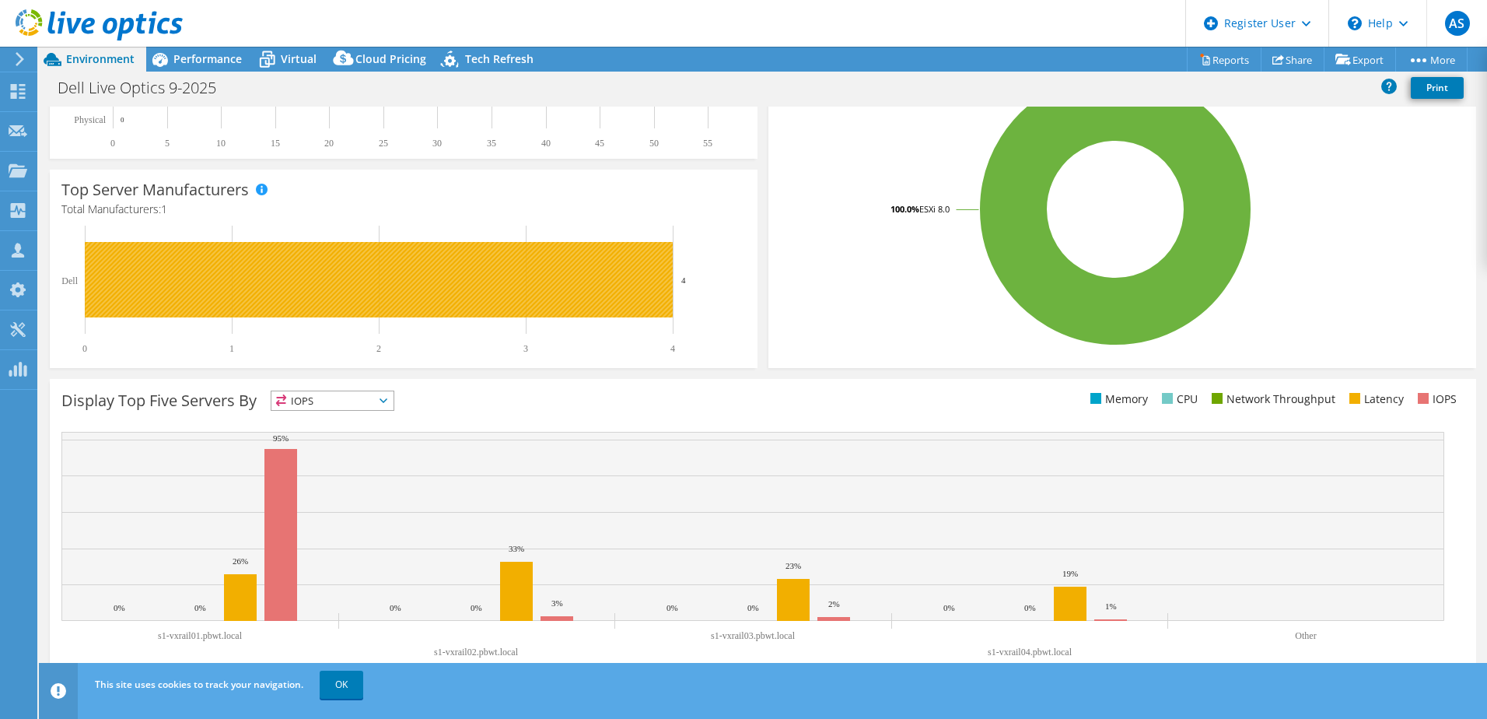
scroll to position [0, 0]
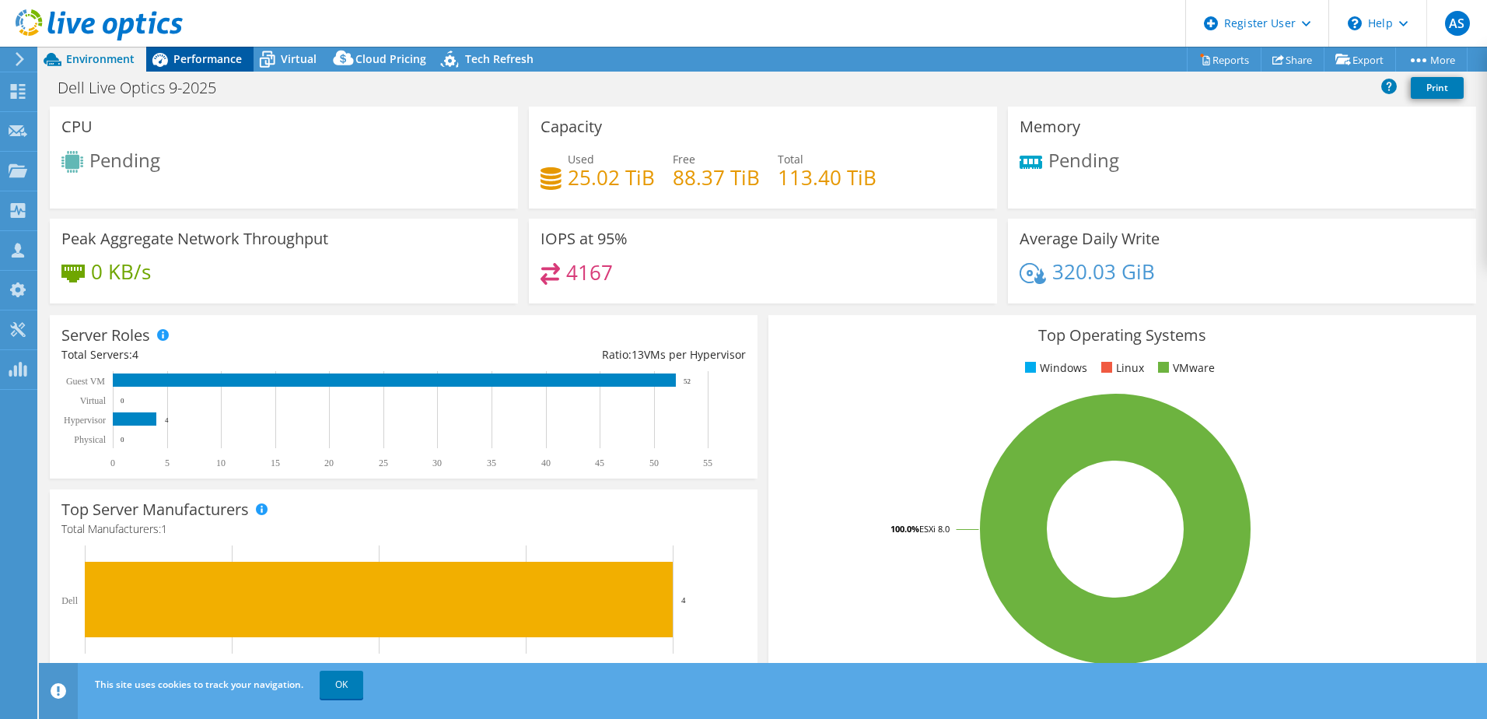
click at [222, 58] on span "Performance" at bounding box center [207, 58] width 68 height 15
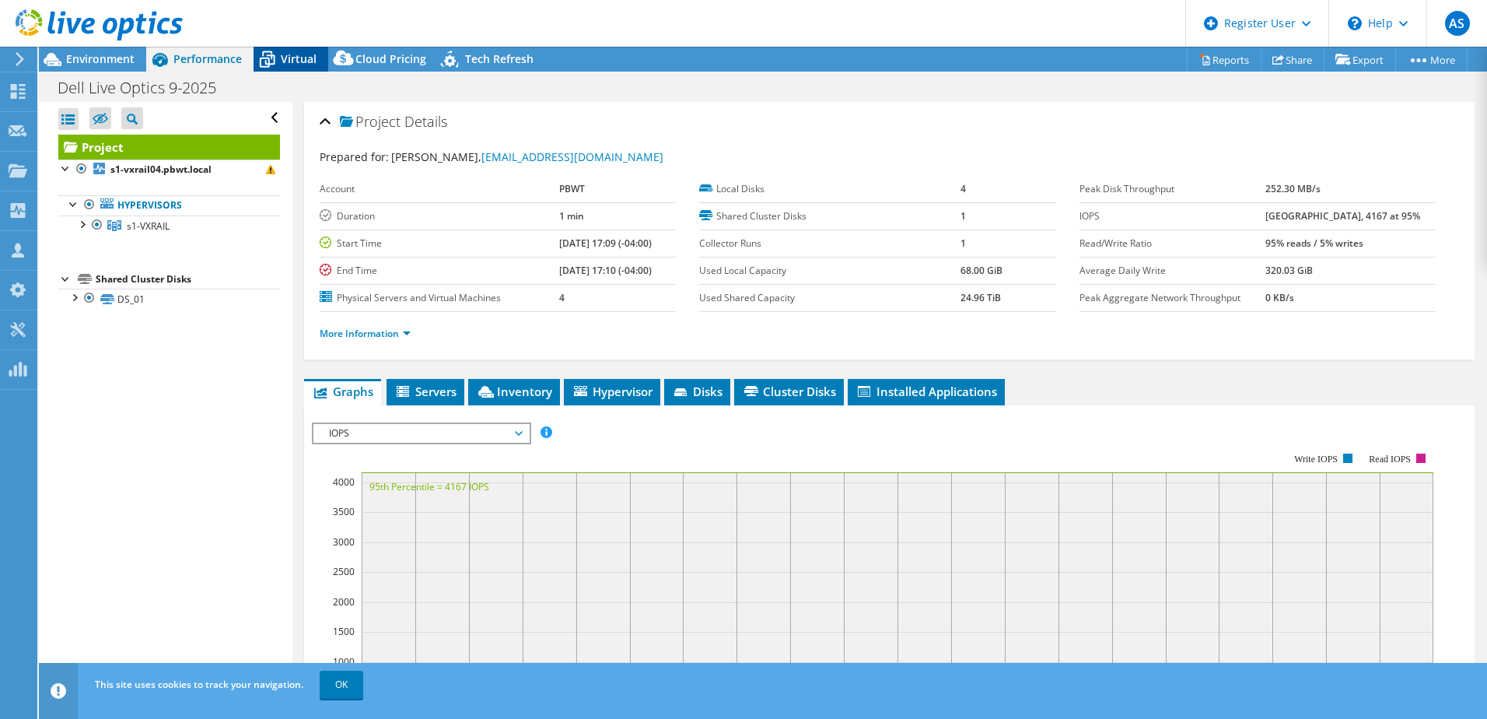
click at [286, 62] on span "Virtual" at bounding box center [299, 58] width 36 height 15
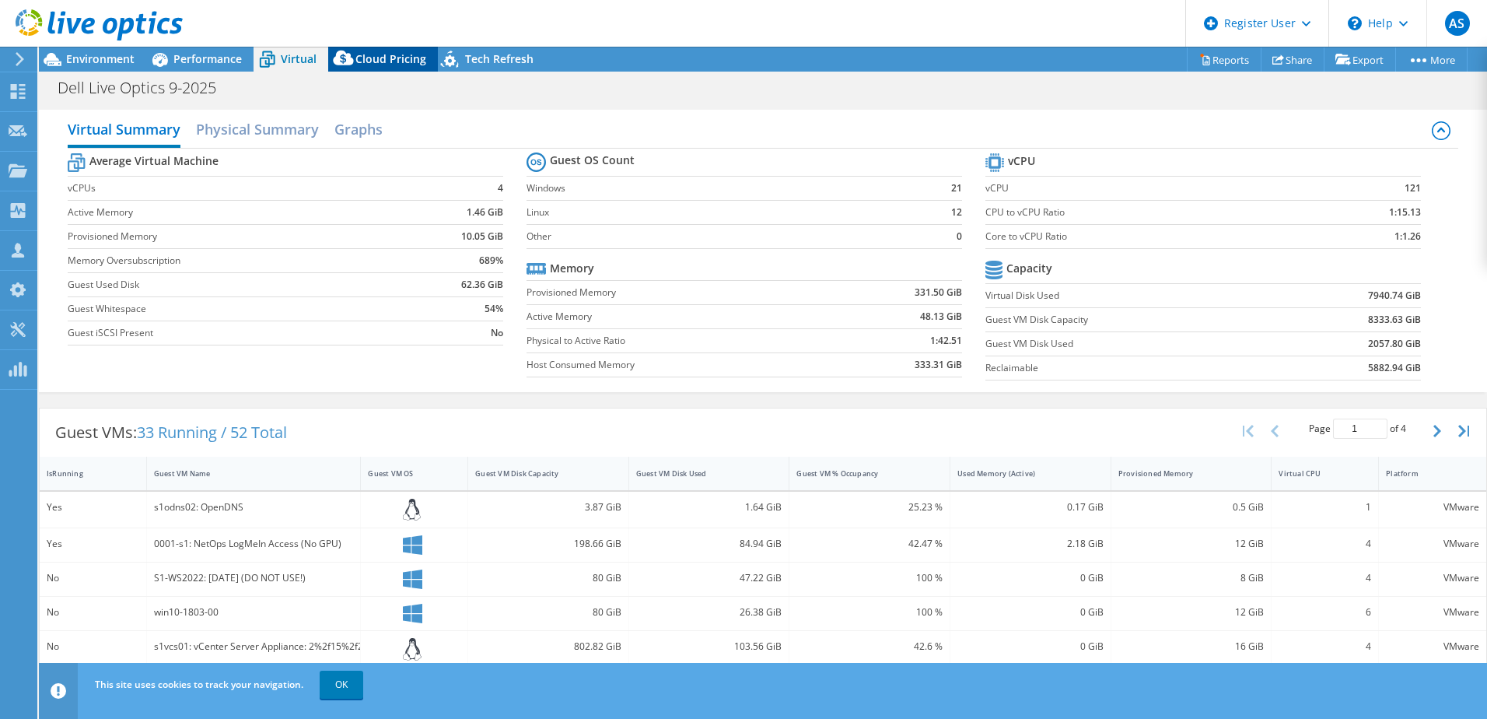
click at [365, 62] on span "Cloud Pricing" at bounding box center [390, 58] width 71 height 15
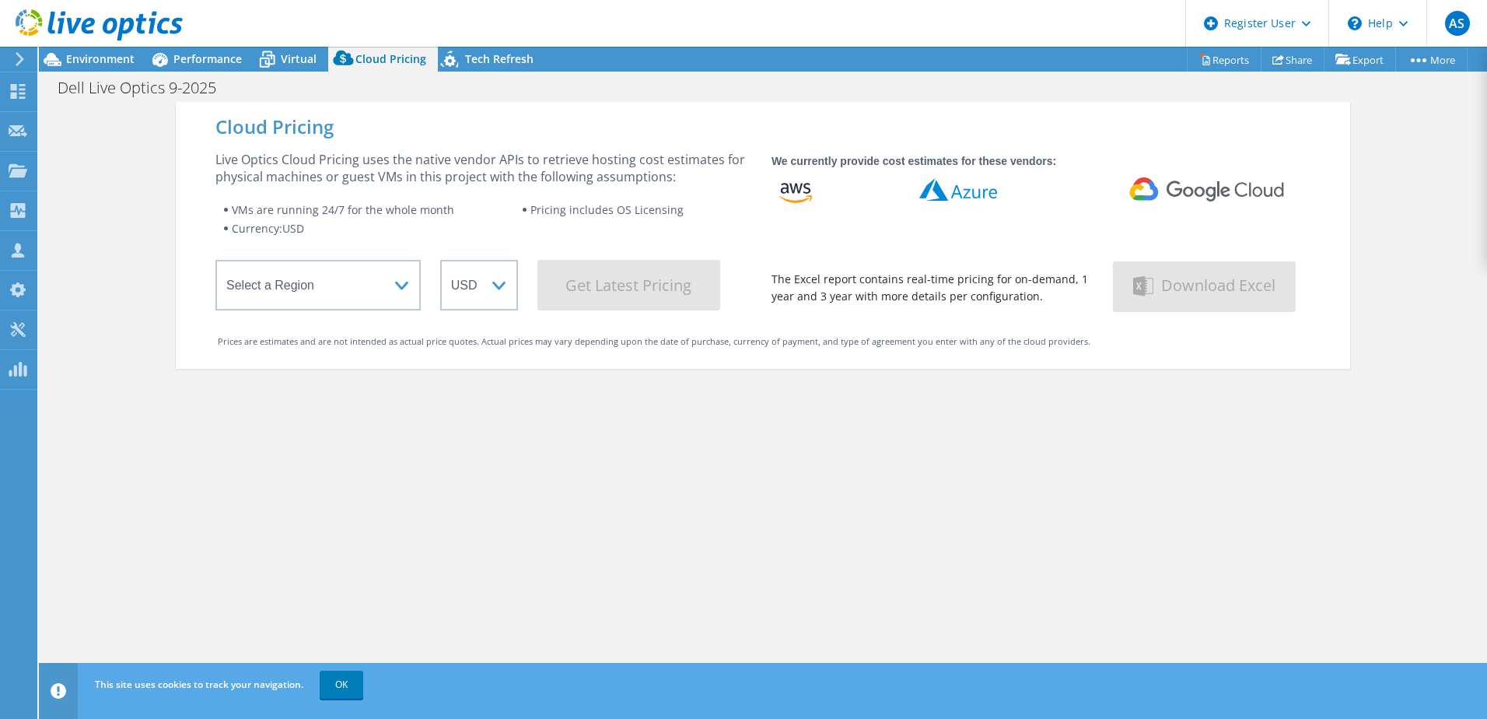
click at [734, 362] on div "Cloud Pricing Live Optics Cloud Pricing uses the native vendor APIs to retrieve…" at bounding box center [763, 235] width 1175 height 267
